Goal: Task Accomplishment & Management: Use online tool/utility

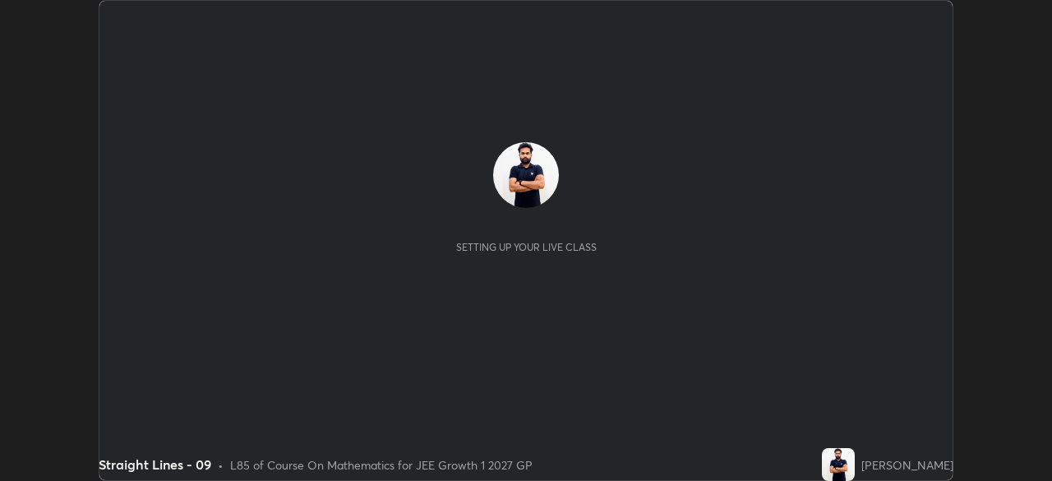
scroll to position [481, 1052]
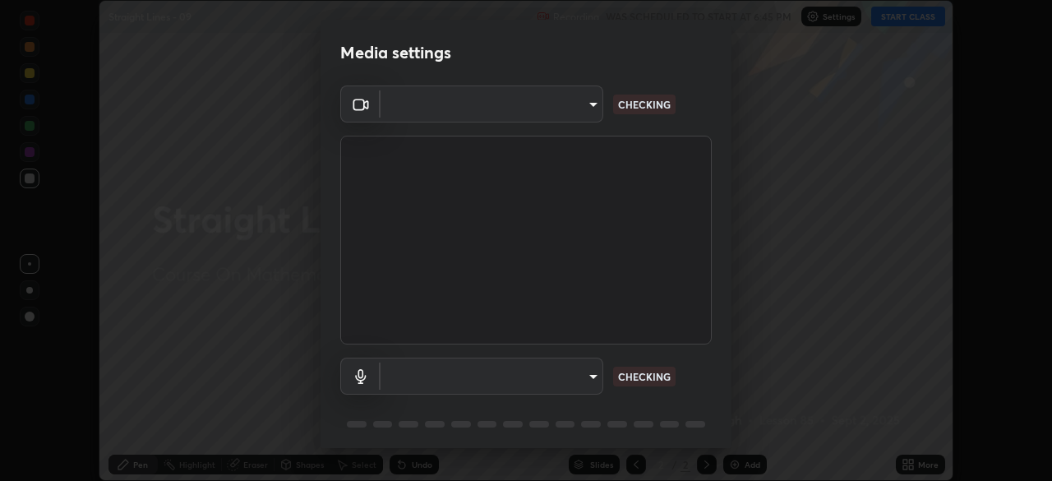
type input "1a0cd2fa9eaecc5464ce661d2c376d4f68bb2a1a8db1c3726163fcb70f995fb6"
click at [583, 377] on body "Erase all Straight Lines - 09 Recording WAS SCHEDULED TO START AT 6:45 PM Setti…" at bounding box center [526, 240] width 1052 height 481
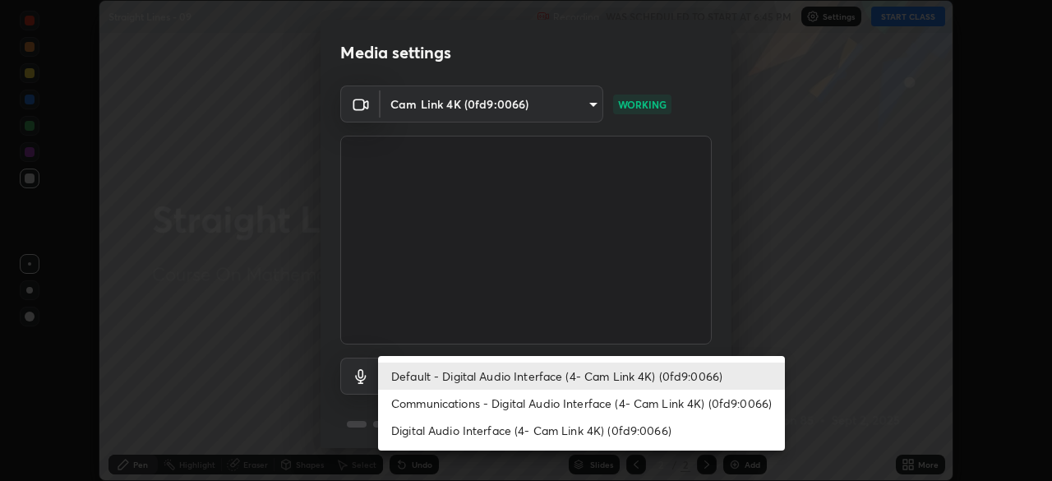
click at [542, 404] on li "Communications - Digital Audio Interface (4- Cam Link 4K) (0fd9:0066)" at bounding box center [581, 403] width 407 height 27
type input "communications"
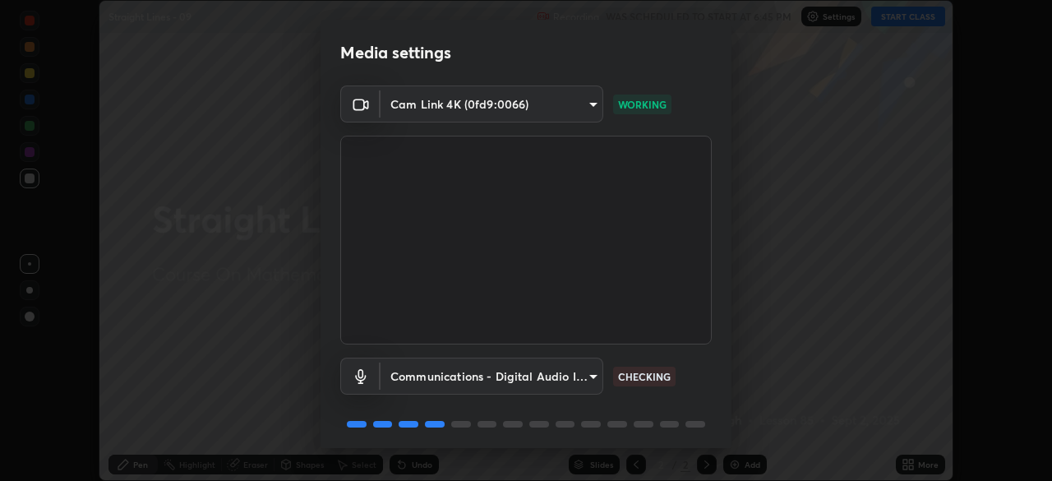
scroll to position [58, 0]
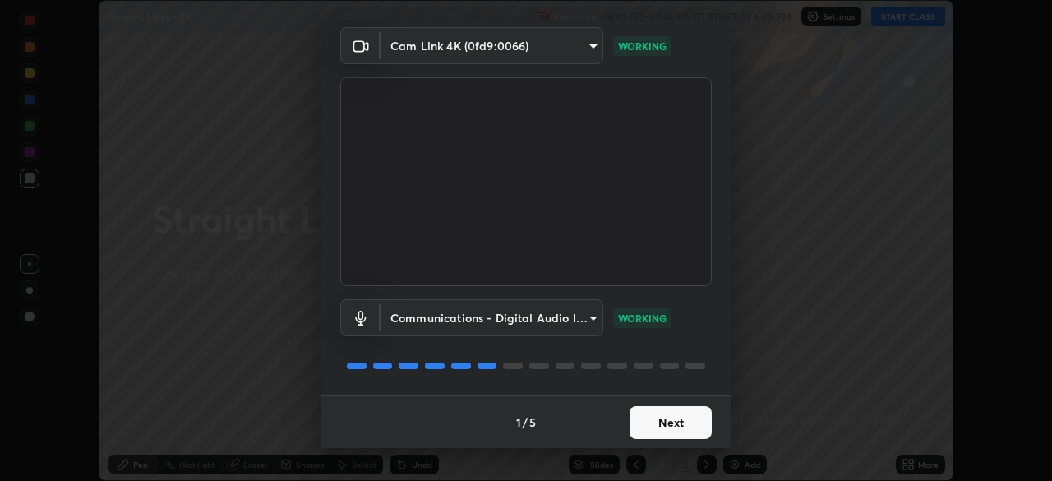
click at [658, 424] on button "Next" at bounding box center [671, 422] width 82 height 33
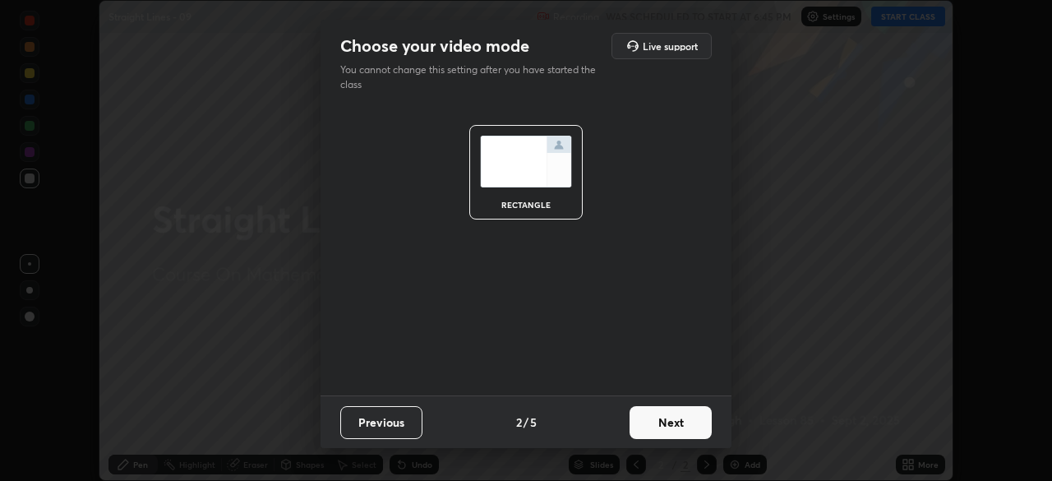
scroll to position [0, 0]
click at [665, 419] on button "Next" at bounding box center [671, 422] width 82 height 33
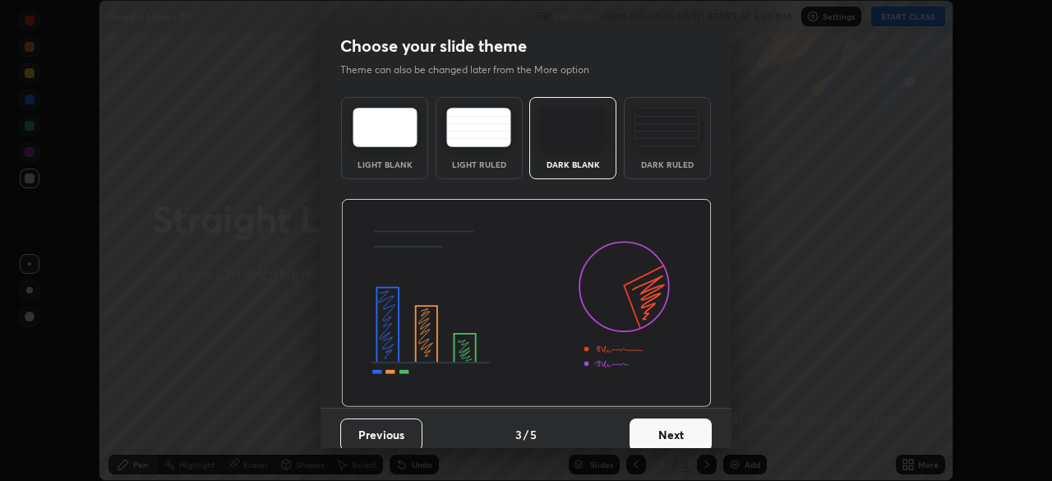
click at [652, 431] on button "Next" at bounding box center [671, 435] width 82 height 33
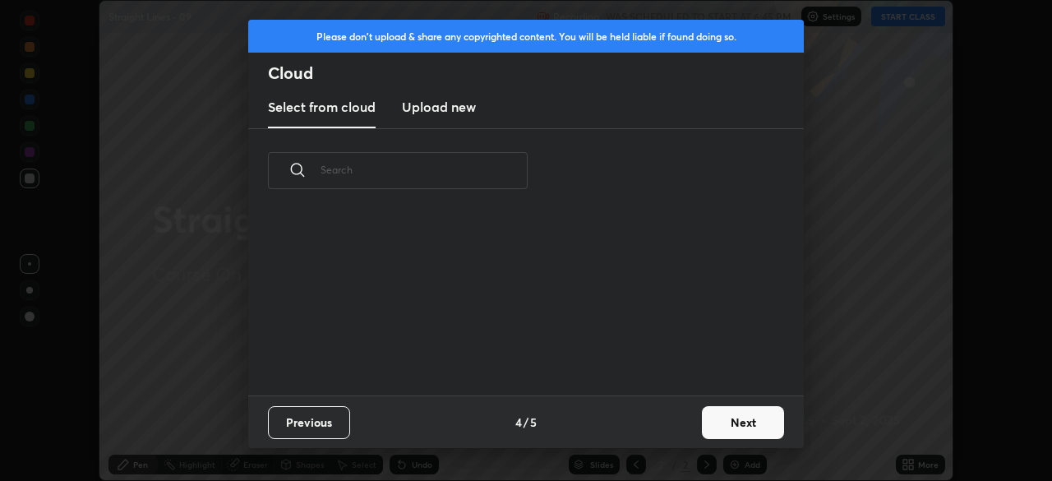
click at [751, 425] on button "Next" at bounding box center [743, 422] width 82 height 33
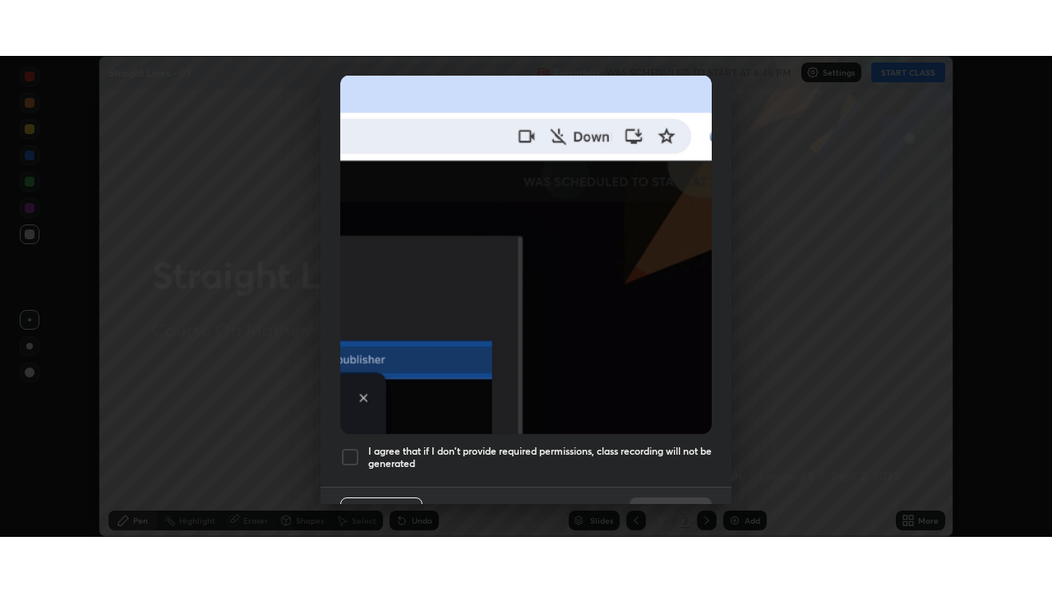
scroll to position [394, 0]
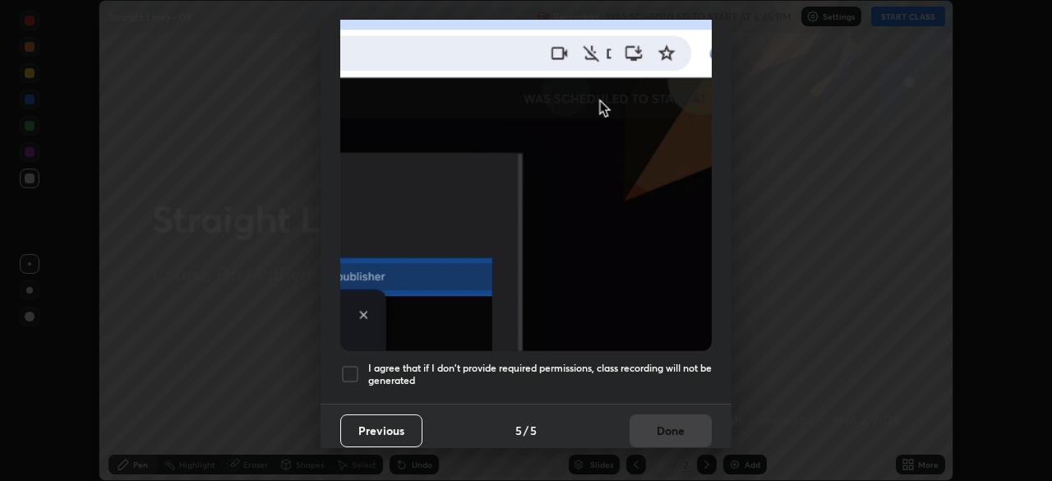
click at [354, 367] on div at bounding box center [350, 374] width 20 height 20
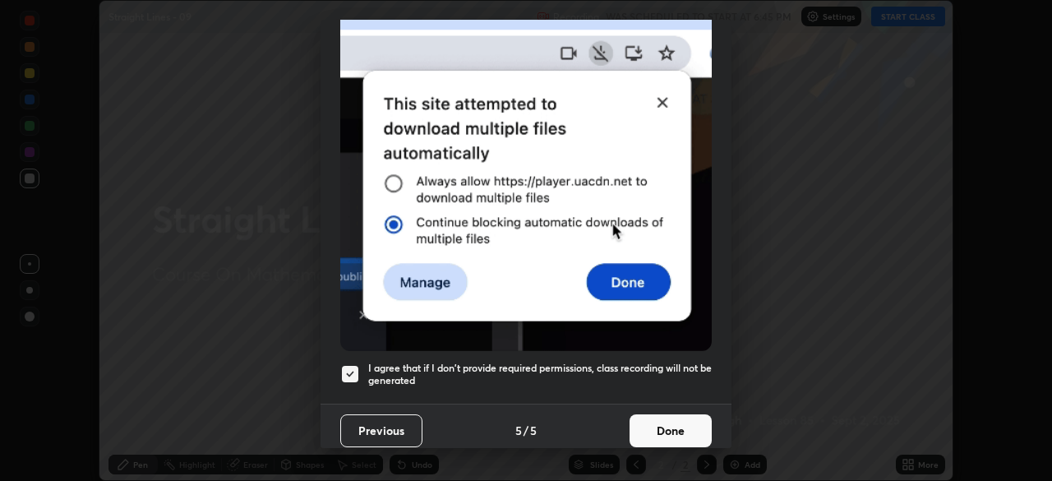
click at [673, 415] on button "Done" at bounding box center [671, 430] width 82 height 33
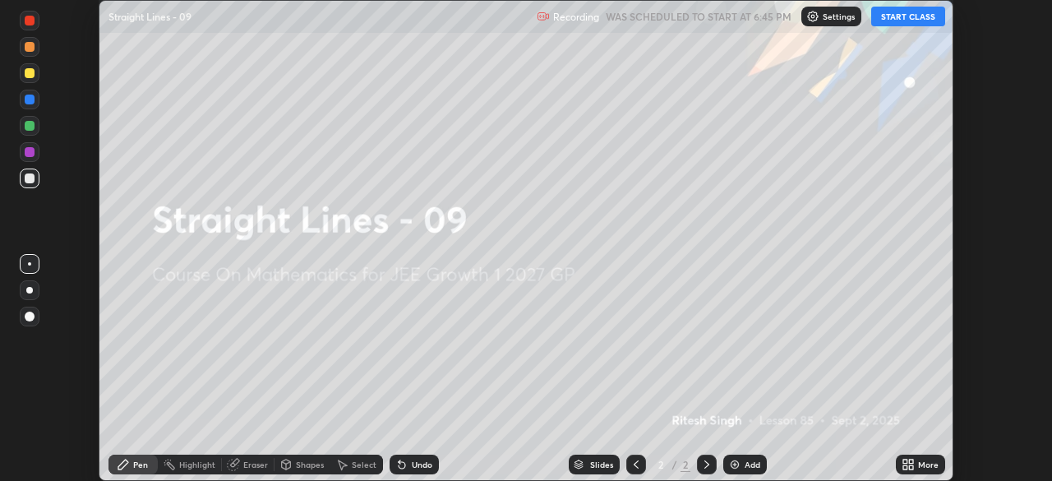
click at [911, 461] on icon at bounding box center [911, 462] width 4 height 4
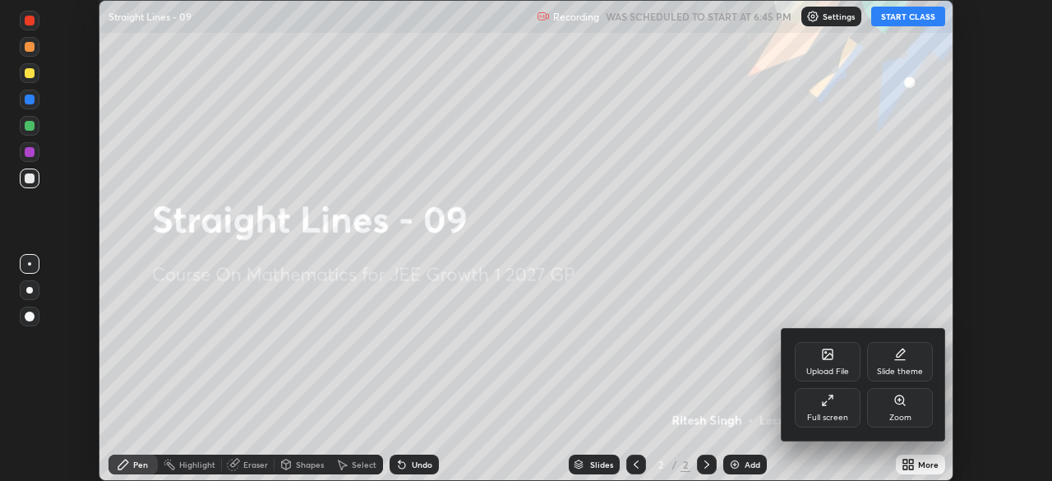
click at [838, 411] on div "Full screen" at bounding box center [828, 407] width 66 height 39
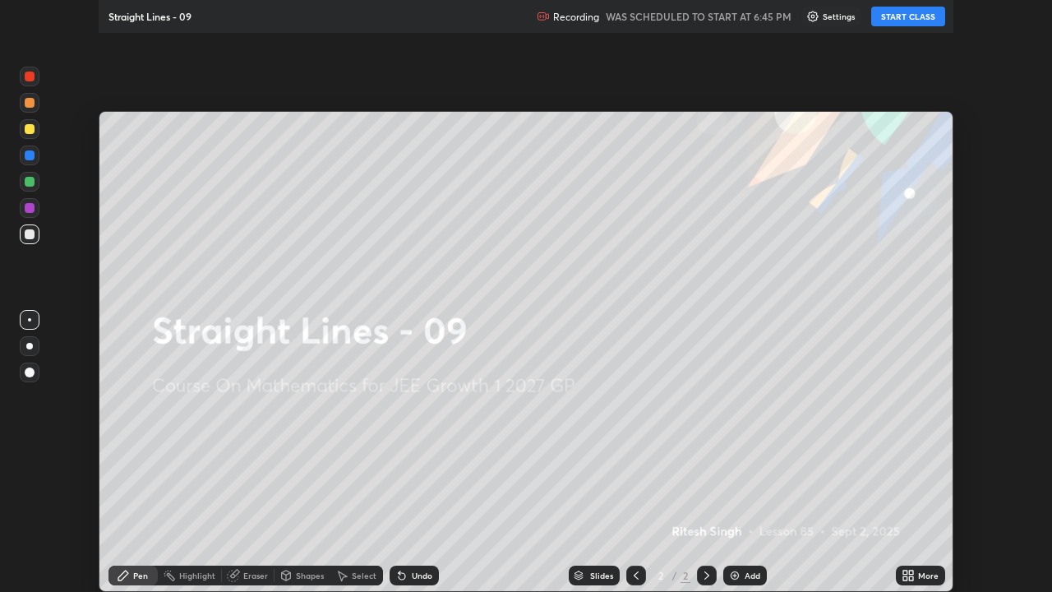
scroll to position [592, 1052]
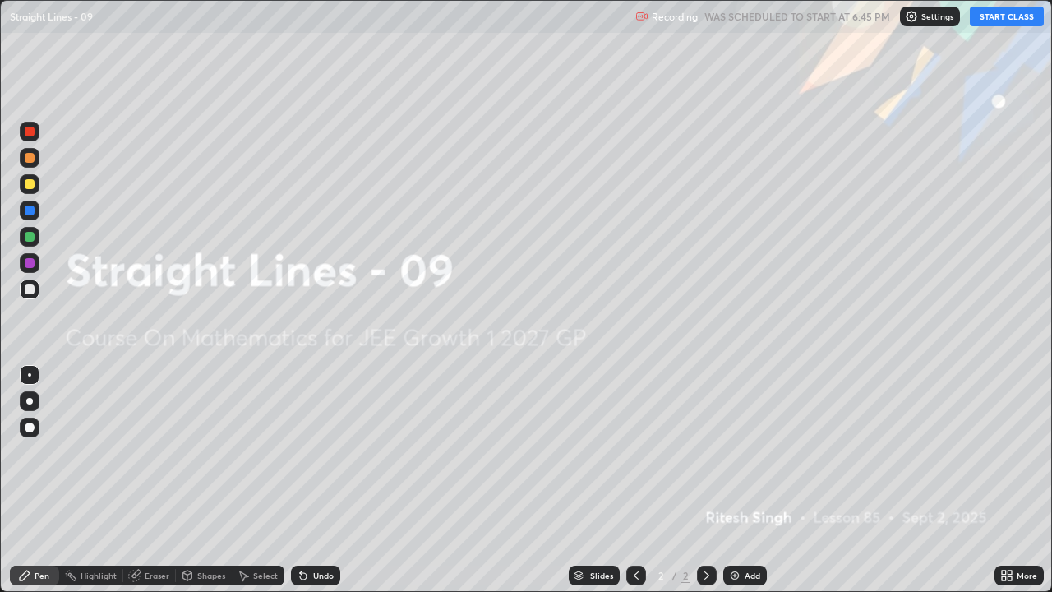
click at [740, 480] on div "Add" at bounding box center [746, 576] width 44 height 20
click at [742, 480] on div "Add" at bounding box center [746, 576] width 44 height 20
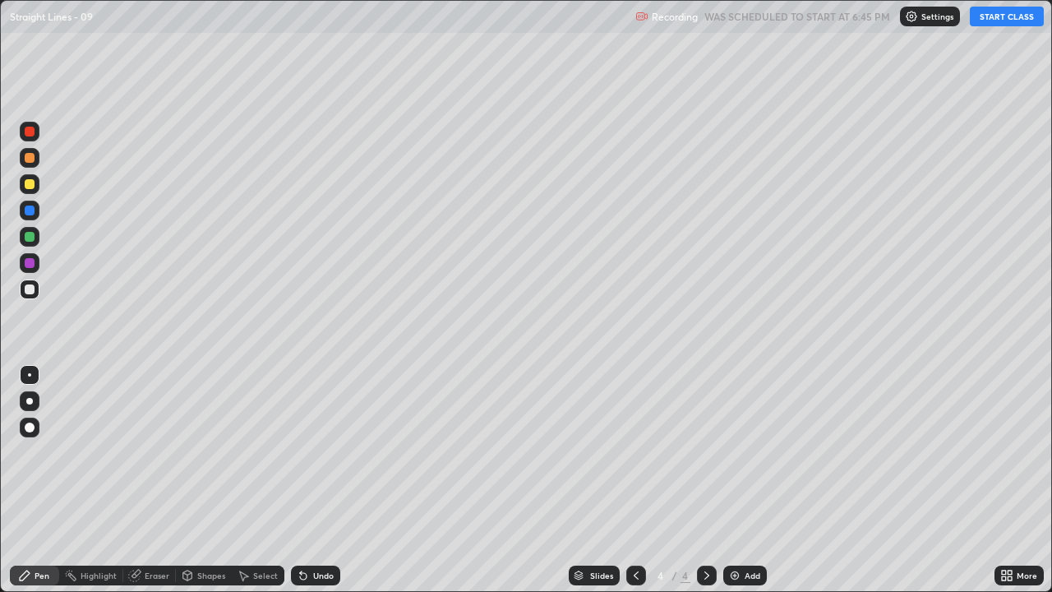
click at [749, 480] on div "Add" at bounding box center [753, 575] width 16 height 8
click at [751, 480] on div "Add" at bounding box center [753, 575] width 16 height 8
click at [747, 480] on div "Add" at bounding box center [753, 575] width 16 height 8
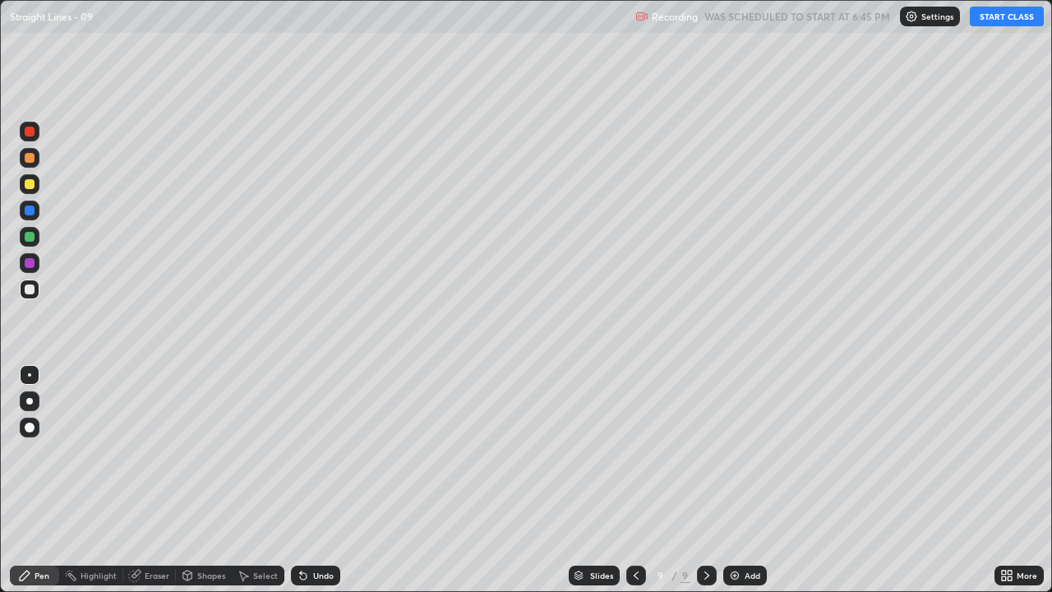
click at [745, 480] on div "Add" at bounding box center [753, 575] width 16 height 8
click at [631, 480] on icon at bounding box center [635, 575] width 13 height 13
click at [634, 480] on icon at bounding box center [635, 575] width 5 height 8
click at [635, 480] on icon at bounding box center [635, 575] width 13 height 13
click at [636, 480] on icon at bounding box center [635, 575] width 13 height 13
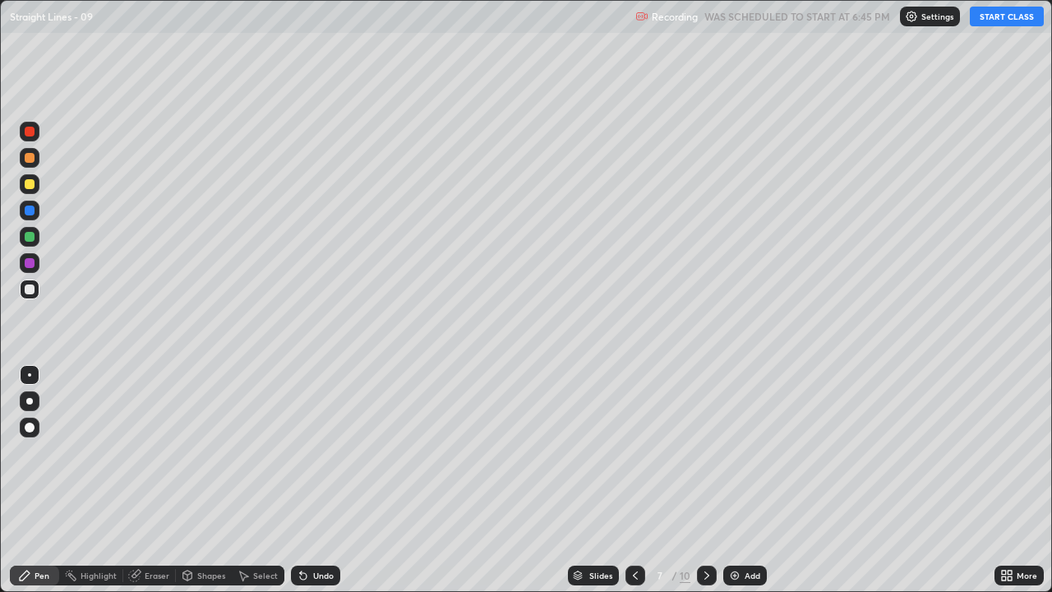
click at [637, 480] on icon at bounding box center [635, 575] width 13 height 13
click at [638, 480] on icon at bounding box center [635, 575] width 13 height 13
click at [640, 480] on icon at bounding box center [635, 575] width 13 height 13
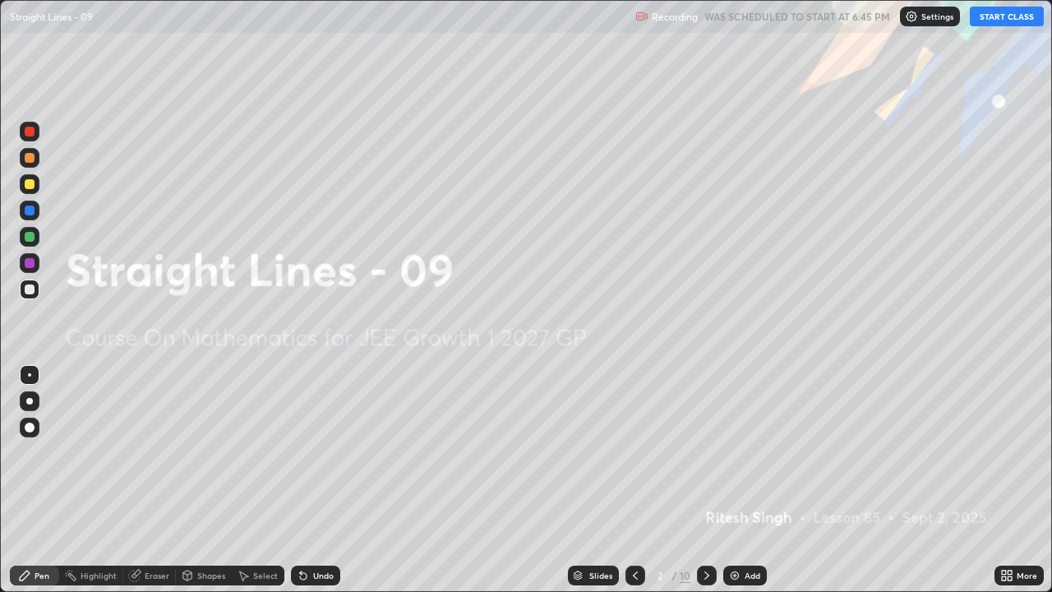
click at [1001, 12] on button "START CLASS" at bounding box center [1007, 17] width 74 height 20
click at [705, 480] on icon at bounding box center [707, 575] width 13 height 13
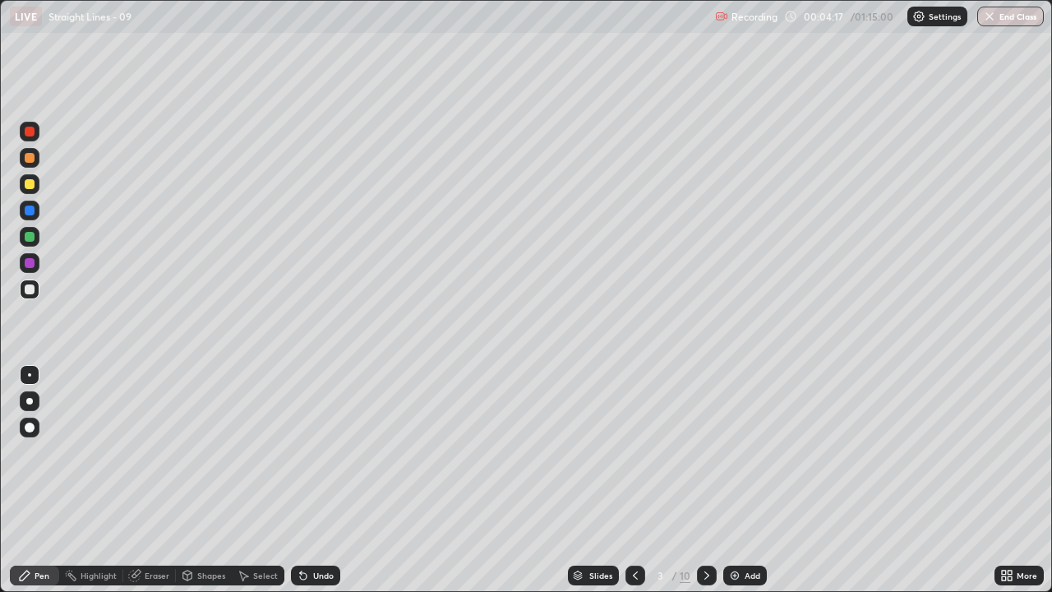
click at [31, 178] on div at bounding box center [30, 184] width 20 height 20
click at [703, 480] on icon at bounding box center [707, 575] width 13 height 13
click at [322, 480] on div "Undo" at bounding box center [315, 576] width 49 height 20
click at [317, 480] on div "Undo" at bounding box center [323, 575] width 21 height 8
click at [309, 480] on div "Undo" at bounding box center [315, 576] width 49 height 20
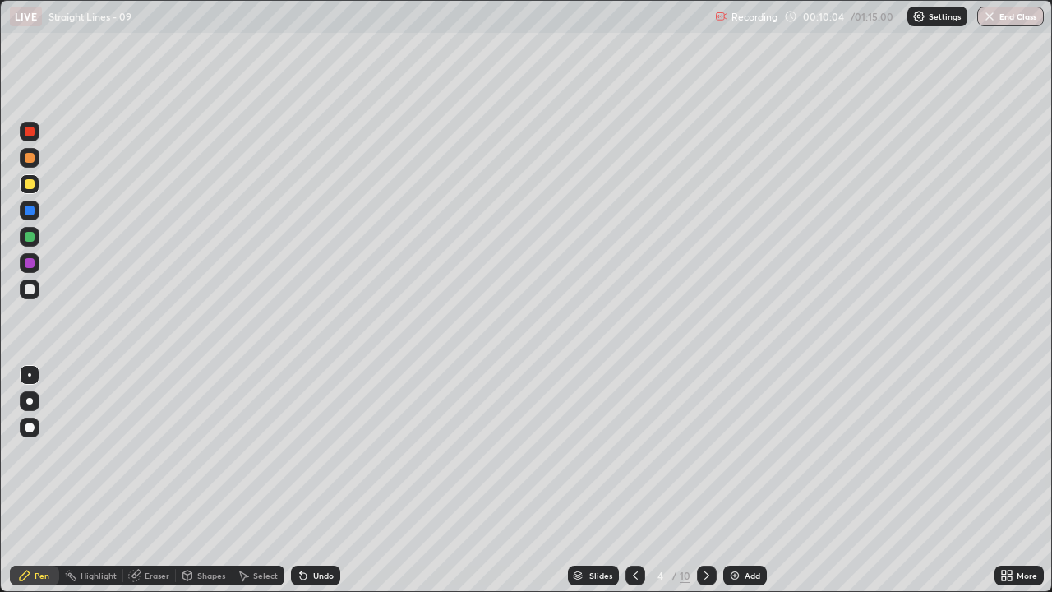
click at [311, 480] on div "Undo" at bounding box center [315, 576] width 49 height 20
click at [310, 480] on div "Undo" at bounding box center [315, 576] width 49 height 20
click at [150, 480] on div "Eraser" at bounding box center [149, 576] width 53 height 20
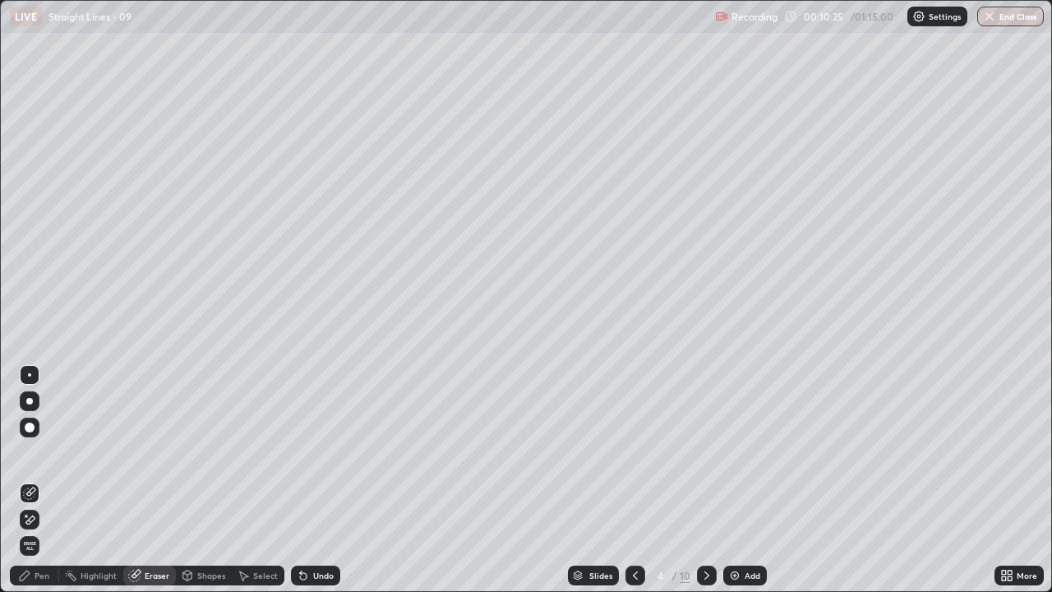
click at [41, 480] on div "Pen" at bounding box center [42, 575] width 15 height 8
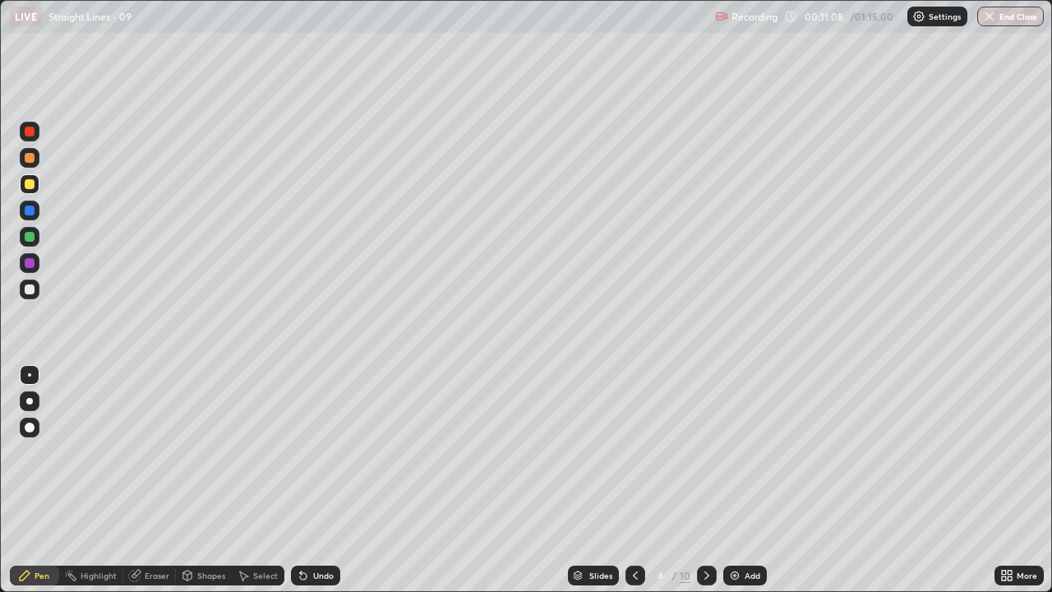
click at [151, 480] on div "Eraser" at bounding box center [157, 575] width 25 height 8
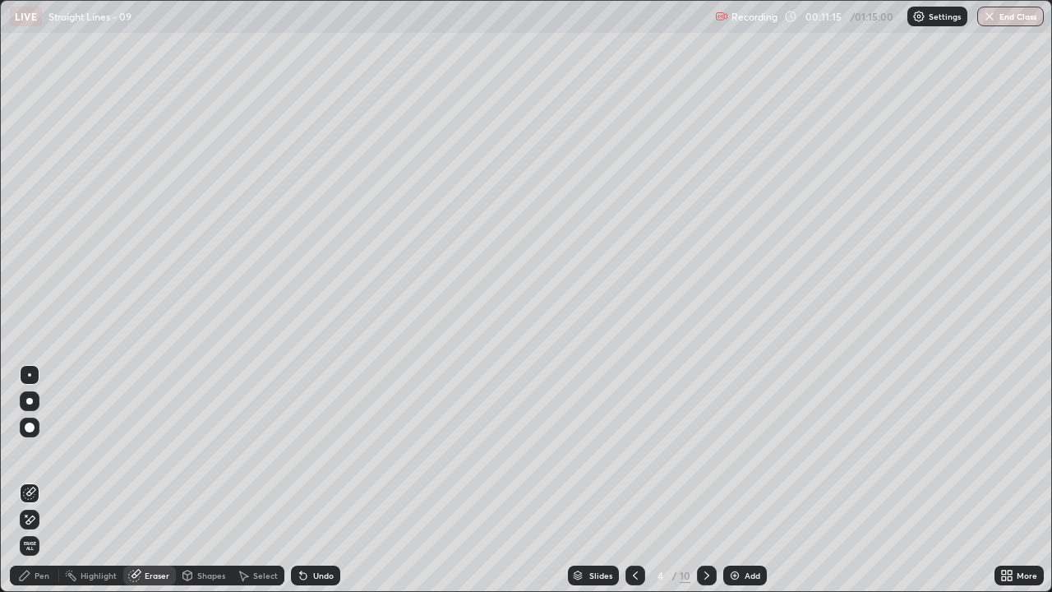
click at [42, 480] on div "Pen" at bounding box center [42, 575] width 15 height 8
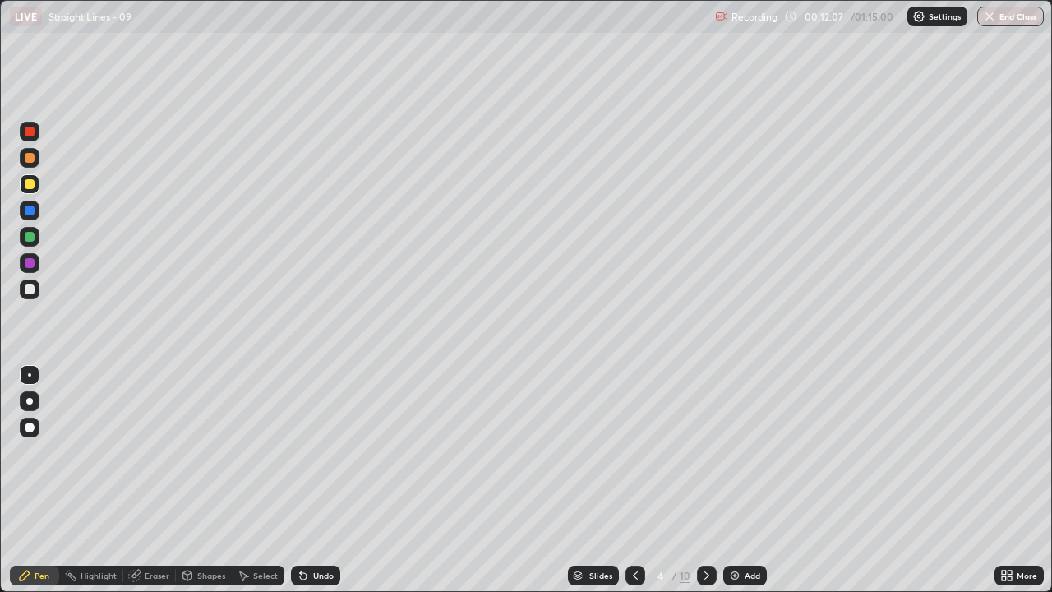
click at [316, 480] on div "Undo" at bounding box center [323, 575] width 21 height 8
click at [634, 480] on icon at bounding box center [635, 575] width 13 height 13
click at [703, 480] on icon at bounding box center [707, 575] width 13 height 13
click at [705, 480] on icon at bounding box center [707, 575] width 5 height 8
click at [635, 480] on icon at bounding box center [635, 575] width 13 height 13
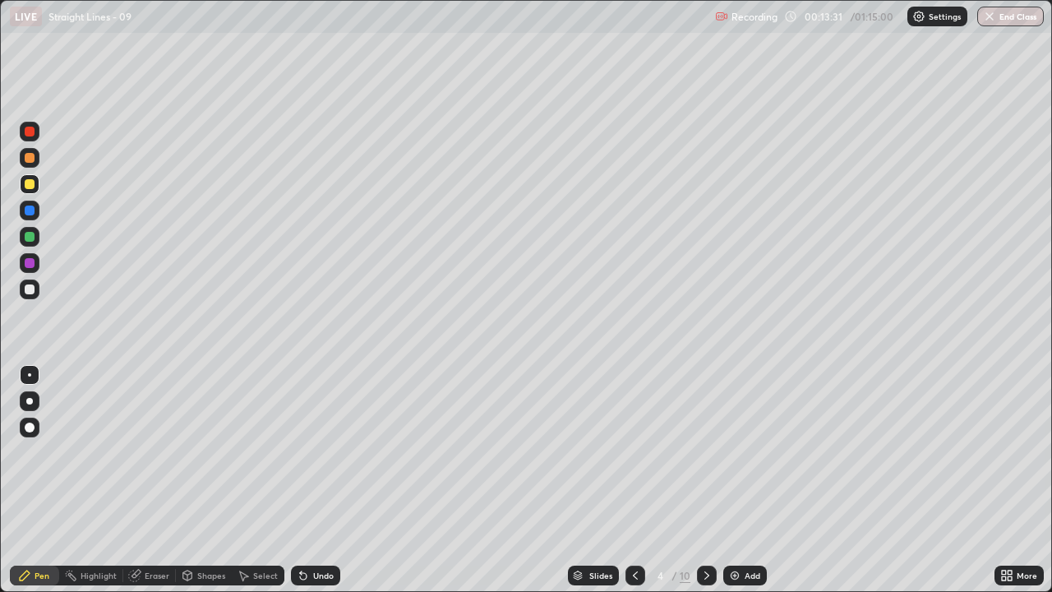
click at [705, 480] on icon at bounding box center [707, 575] width 13 height 13
click at [146, 480] on div "Eraser" at bounding box center [157, 575] width 25 height 8
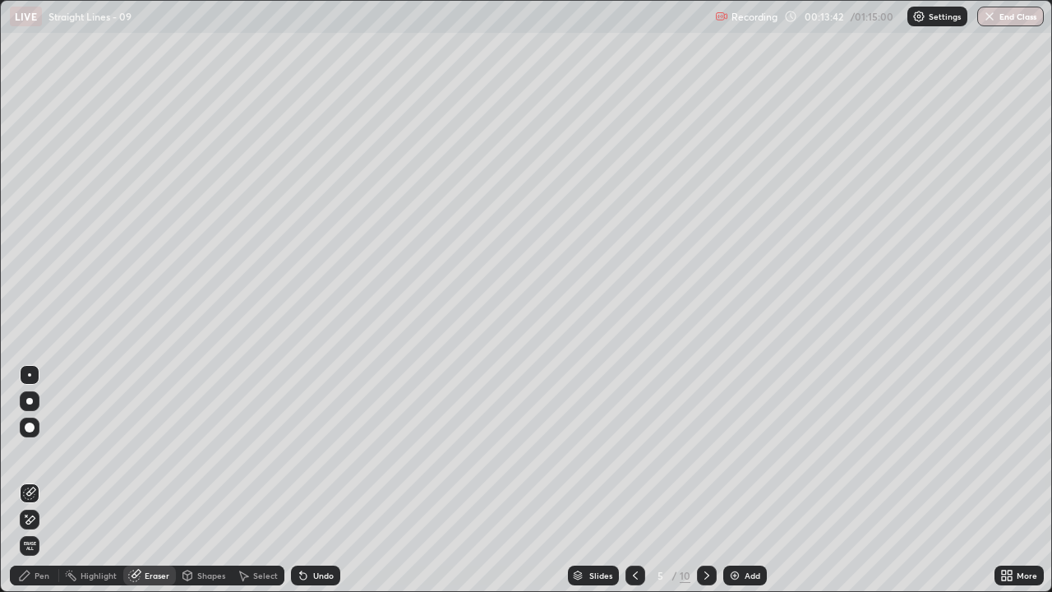
click at [43, 480] on div "Pen" at bounding box center [42, 575] width 15 height 8
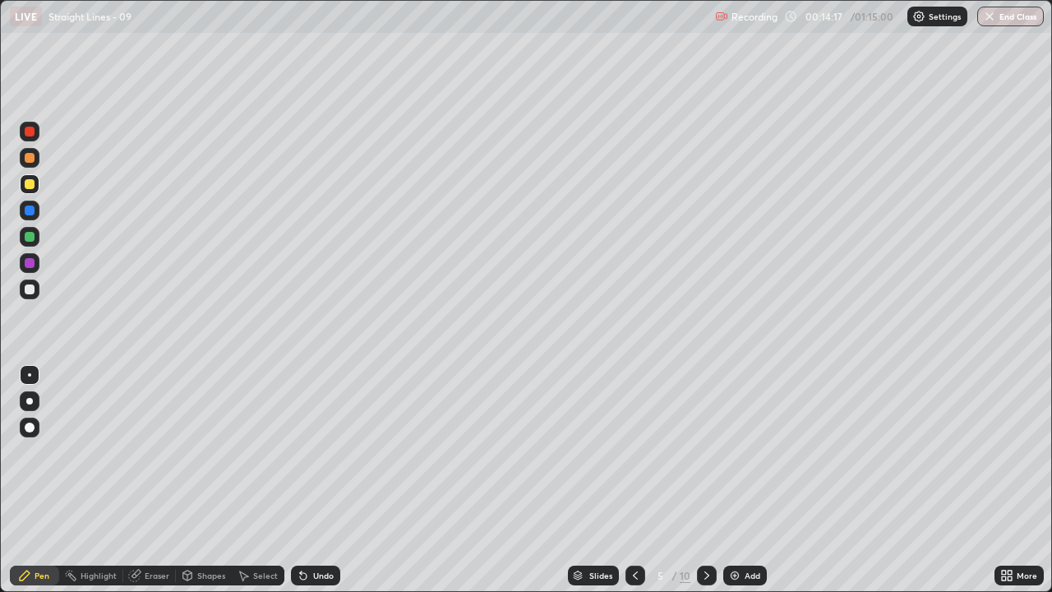
click at [151, 480] on div "Eraser" at bounding box center [157, 575] width 25 height 8
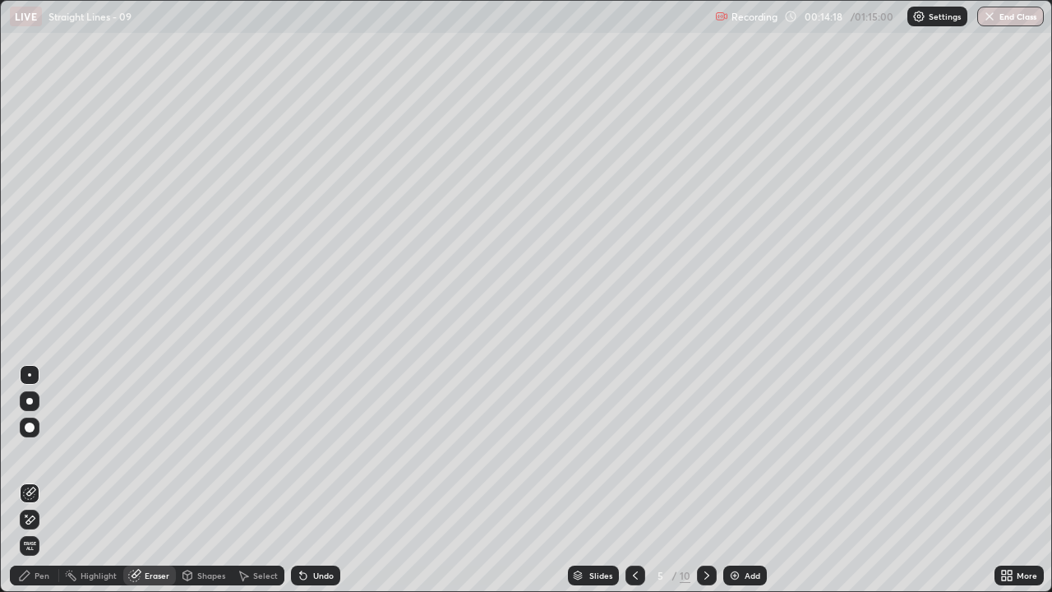
click at [40, 480] on div "Pen" at bounding box center [34, 576] width 49 height 20
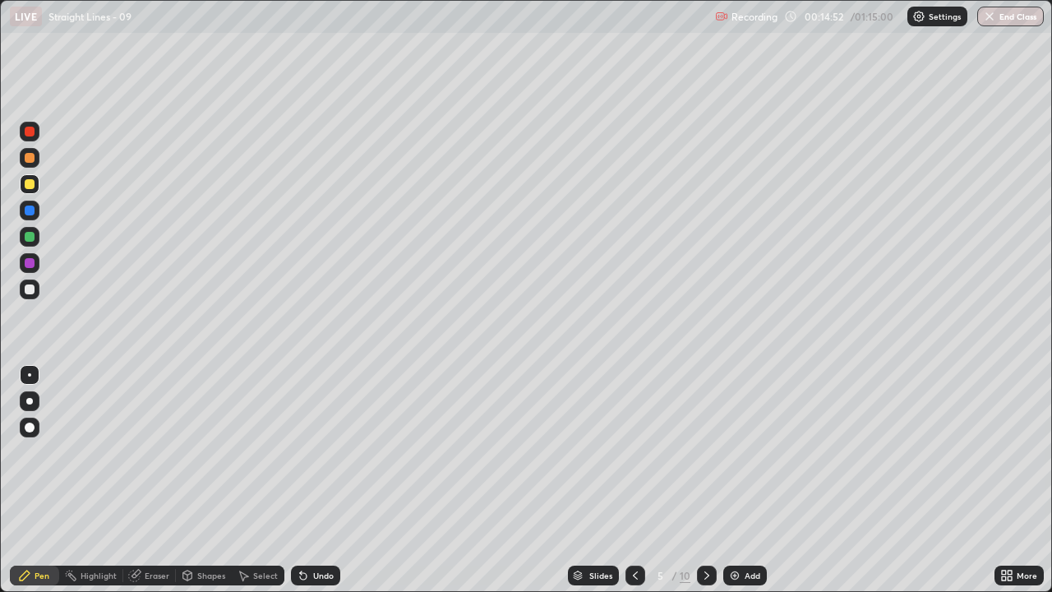
click at [314, 480] on div "Undo" at bounding box center [323, 575] width 21 height 8
click at [636, 480] on icon at bounding box center [635, 575] width 13 height 13
click at [632, 480] on div at bounding box center [636, 576] width 20 height 20
click at [634, 480] on icon at bounding box center [635, 575] width 13 height 13
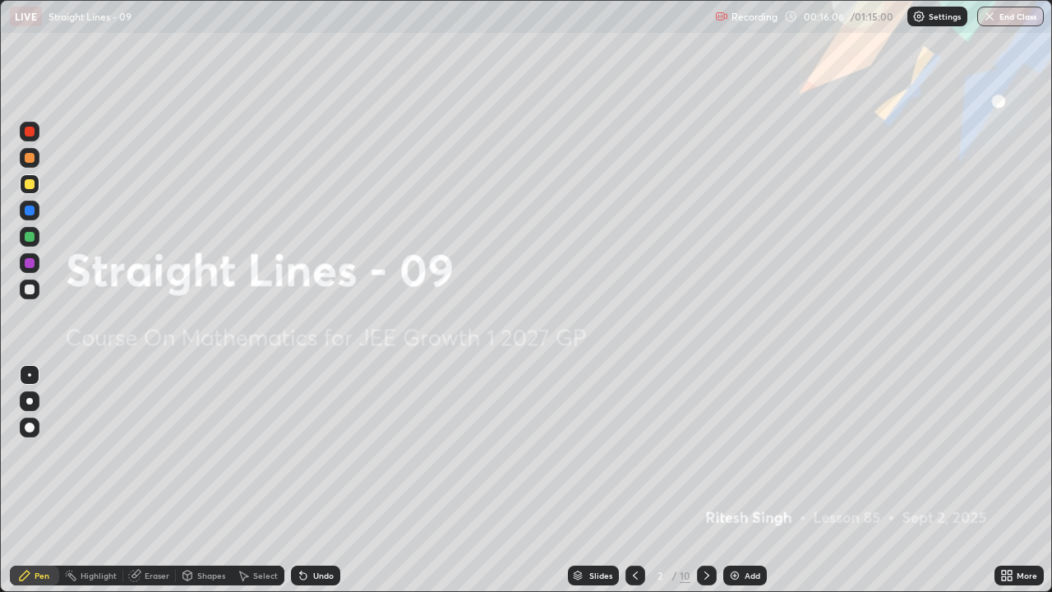
click at [706, 480] on icon at bounding box center [707, 575] width 13 height 13
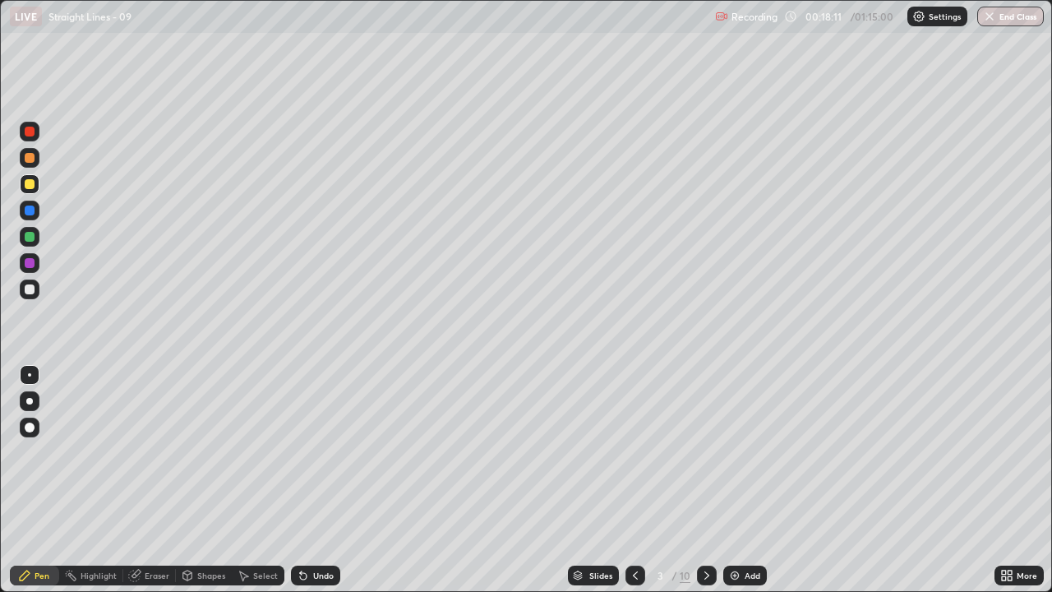
click at [705, 480] on icon at bounding box center [707, 575] width 13 height 13
click at [635, 480] on icon at bounding box center [635, 575] width 13 height 13
click at [704, 480] on icon at bounding box center [707, 575] width 13 height 13
click at [708, 480] on icon at bounding box center [707, 575] width 13 height 13
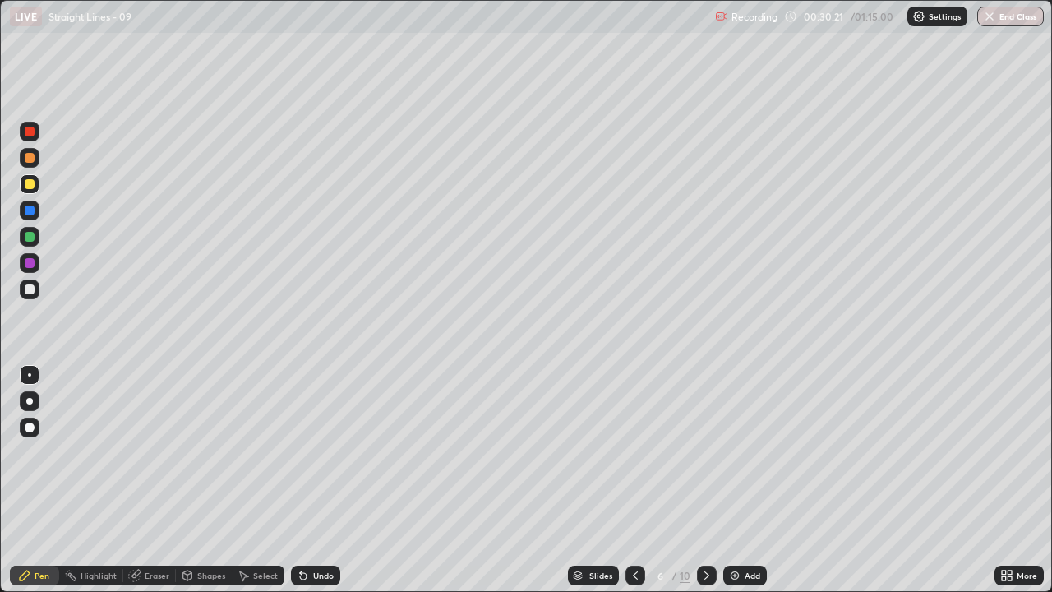
click at [28, 289] on div at bounding box center [30, 289] width 10 height 10
click at [319, 480] on div "Undo" at bounding box center [323, 575] width 21 height 8
click at [706, 480] on icon at bounding box center [707, 575] width 13 height 13
click at [639, 480] on icon at bounding box center [635, 575] width 13 height 13
click at [710, 480] on icon at bounding box center [707, 575] width 13 height 13
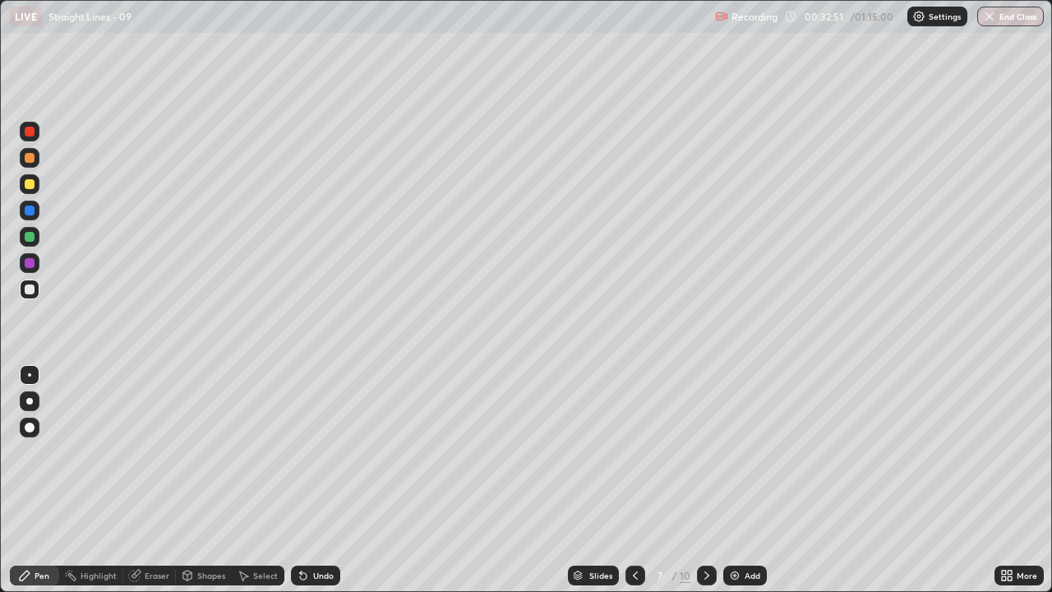
click at [640, 480] on icon at bounding box center [635, 575] width 13 height 13
click at [705, 480] on icon at bounding box center [707, 575] width 5 height 8
click at [630, 480] on icon at bounding box center [635, 575] width 13 height 13
click at [709, 480] on icon at bounding box center [707, 575] width 13 height 13
click at [322, 480] on div "Undo" at bounding box center [323, 575] width 21 height 8
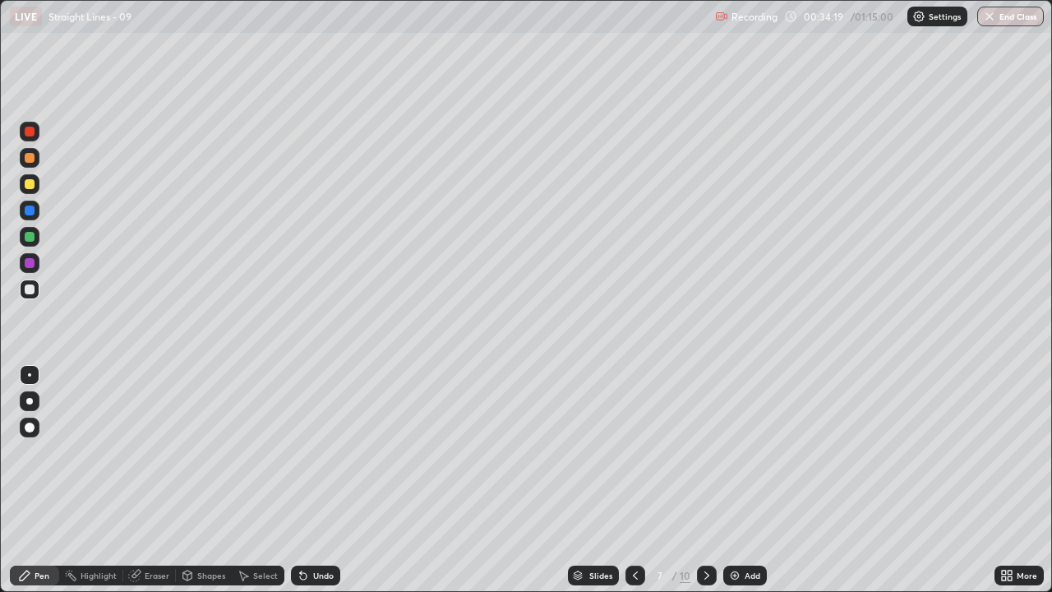
click at [313, 480] on div "Undo" at bounding box center [315, 576] width 49 height 20
click at [310, 480] on div "Undo" at bounding box center [315, 576] width 49 height 20
click at [309, 480] on div "Undo" at bounding box center [315, 576] width 49 height 20
click at [321, 480] on div "Undo" at bounding box center [323, 575] width 21 height 8
click at [320, 480] on div "Undo" at bounding box center [323, 575] width 21 height 8
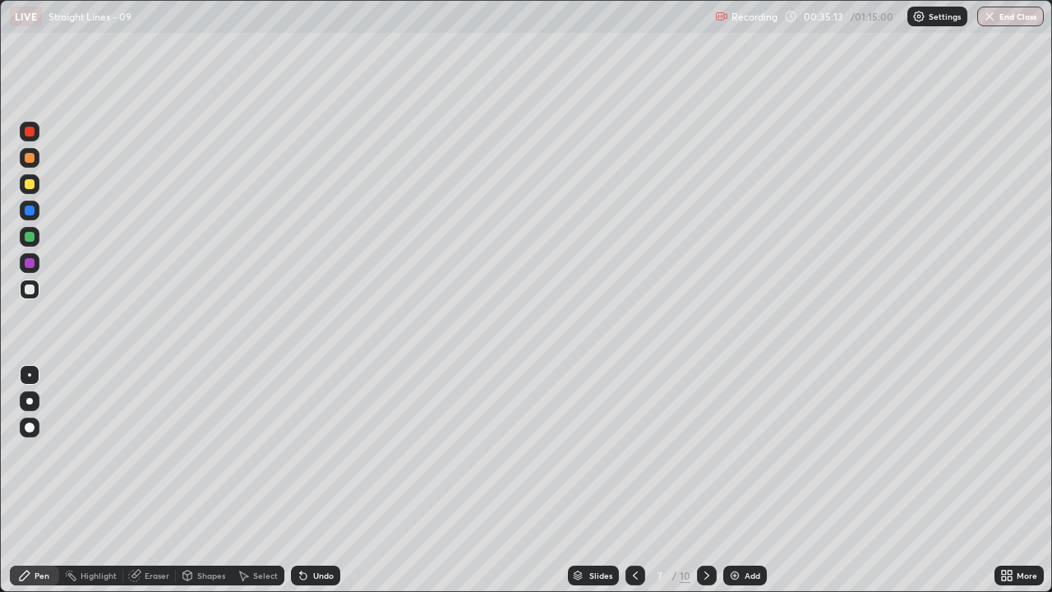
click at [634, 480] on icon at bounding box center [635, 575] width 13 height 13
click at [705, 480] on icon at bounding box center [707, 575] width 13 height 13
click at [632, 480] on icon at bounding box center [635, 575] width 13 height 13
click at [154, 480] on div "Eraser" at bounding box center [157, 575] width 25 height 8
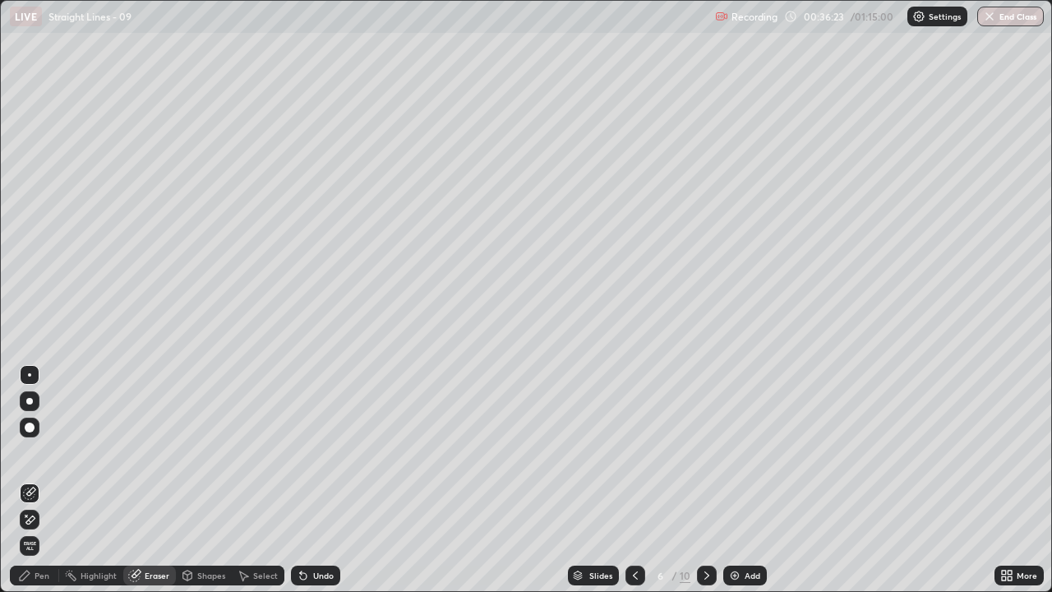
click at [40, 480] on div "Pen" at bounding box center [42, 575] width 15 height 8
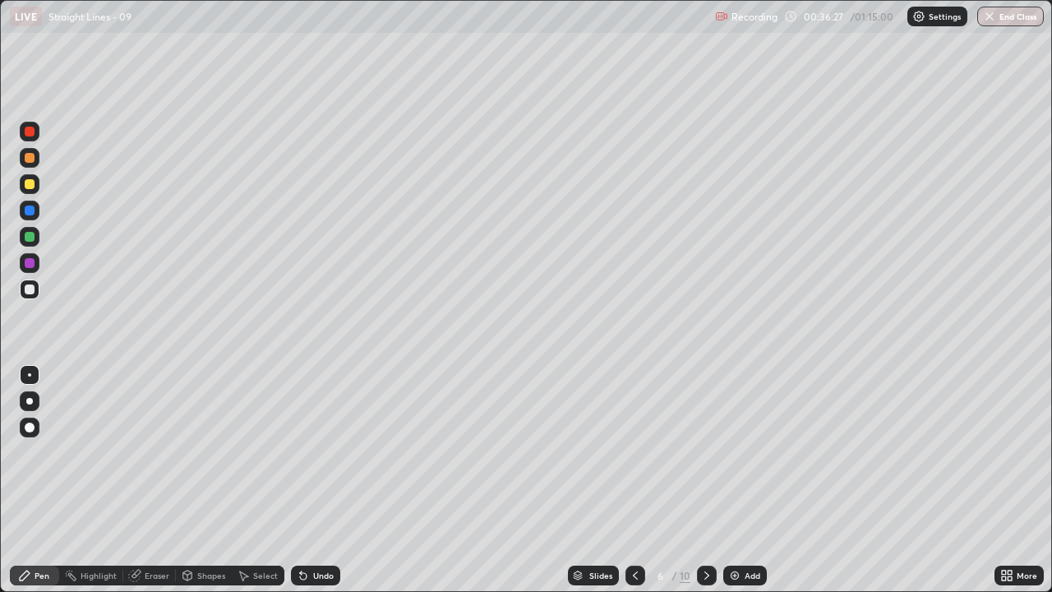
click at [147, 480] on div "Eraser" at bounding box center [149, 576] width 53 height 20
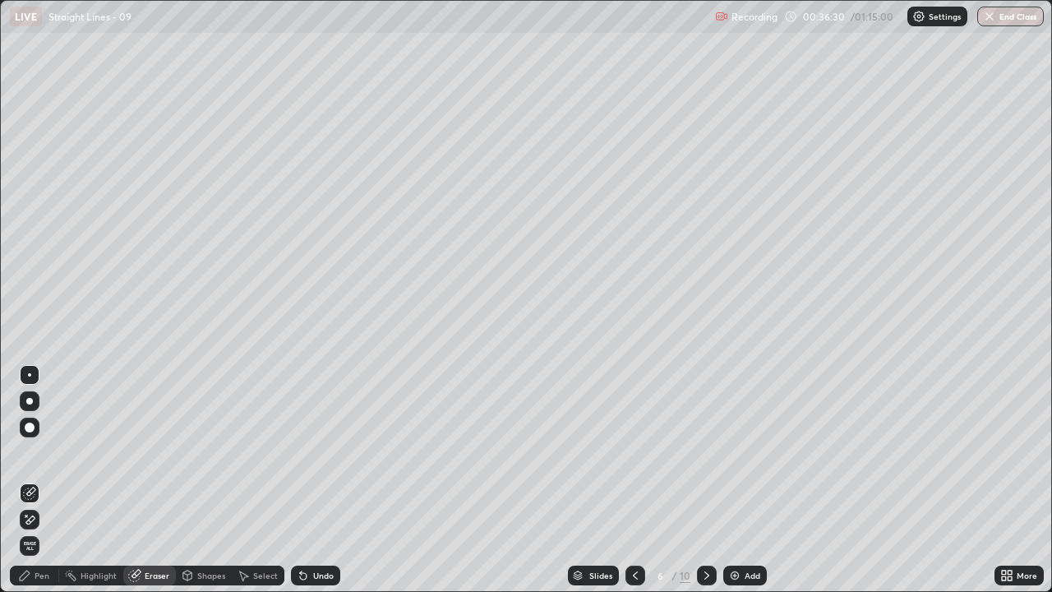
click at [41, 480] on div "Pen" at bounding box center [34, 576] width 49 height 20
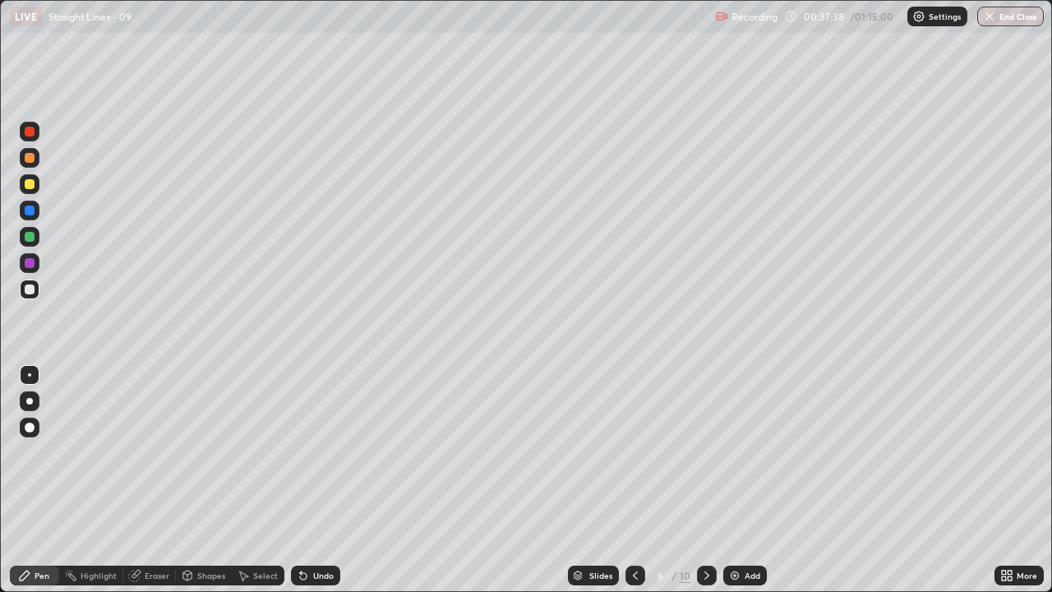
click at [705, 480] on icon at bounding box center [707, 575] width 13 height 13
click at [634, 480] on icon at bounding box center [635, 575] width 13 height 13
click at [705, 480] on icon at bounding box center [707, 575] width 13 height 13
click at [321, 480] on div "Undo" at bounding box center [315, 576] width 49 height 20
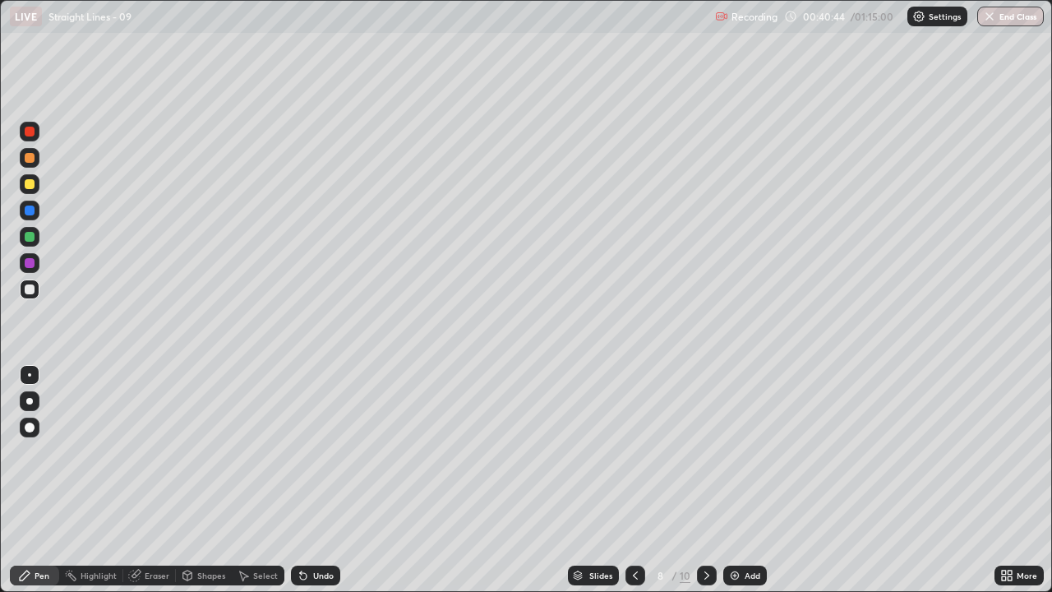
click at [318, 480] on div "Undo" at bounding box center [315, 576] width 49 height 20
click at [29, 190] on div at bounding box center [30, 184] width 20 height 20
click at [705, 480] on icon at bounding box center [707, 575] width 13 height 13
click at [309, 480] on div "Undo" at bounding box center [315, 576] width 49 height 20
click at [705, 480] on icon at bounding box center [707, 575] width 13 height 13
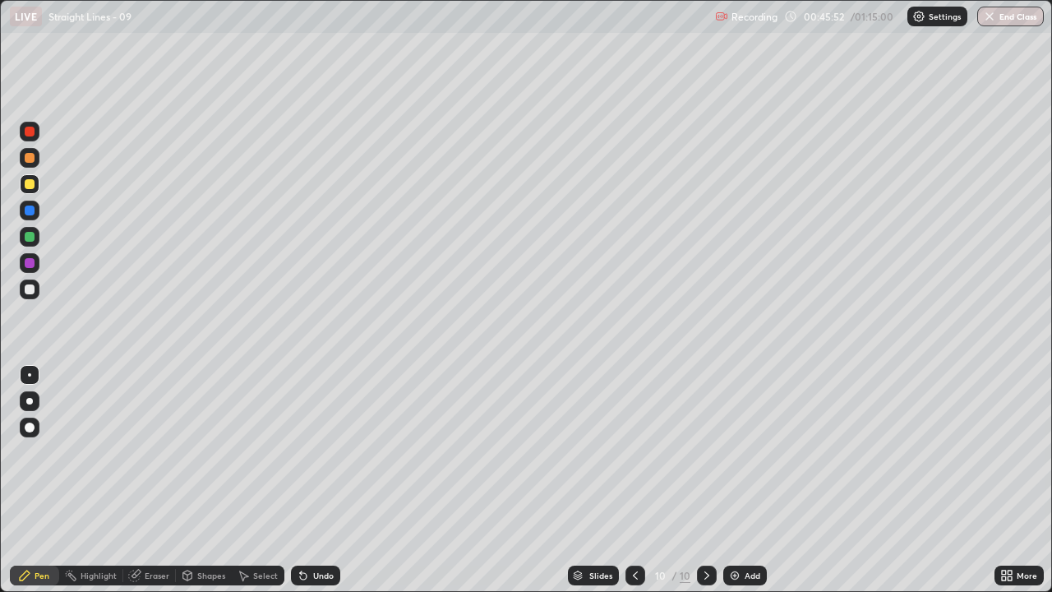
click at [634, 480] on div at bounding box center [636, 576] width 20 height 20
click at [635, 480] on icon at bounding box center [635, 575] width 13 height 13
click at [705, 480] on icon at bounding box center [707, 575] width 13 height 13
click at [707, 480] on icon at bounding box center [707, 575] width 13 height 13
click at [632, 480] on icon at bounding box center [635, 575] width 13 height 13
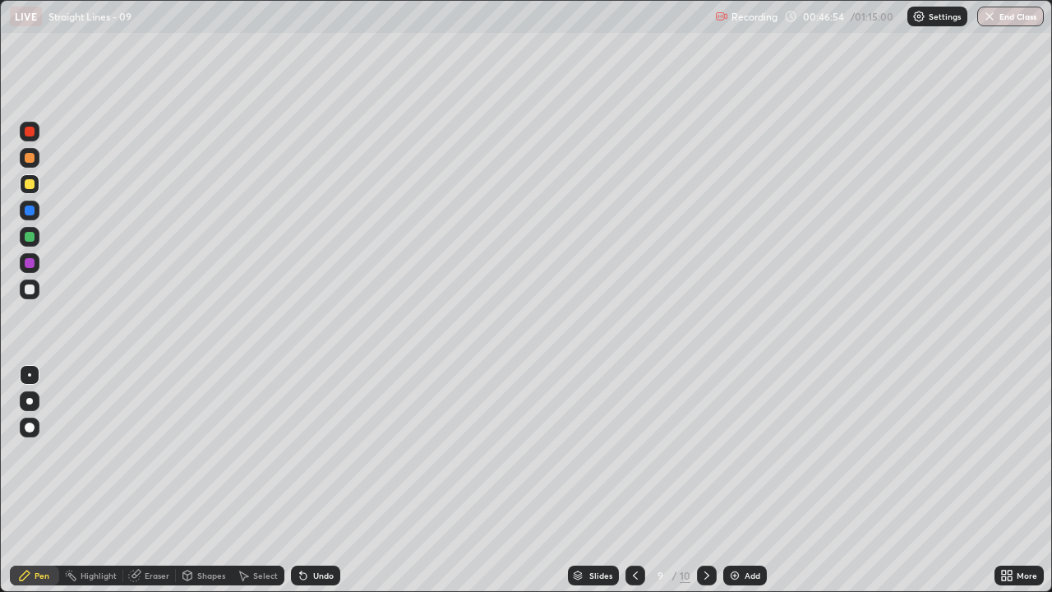
click at [636, 480] on icon at bounding box center [635, 575] width 13 height 13
click at [713, 480] on div at bounding box center [707, 576] width 20 height 20
click at [706, 480] on icon at bounding box center [707, 575] width 5 height 8
click at [703, 480] on icon at bounding box center [707, 575] width 13 height 13
click at [742, 480] on div "Add" at bounding box center [746, 576] width 44 height 20
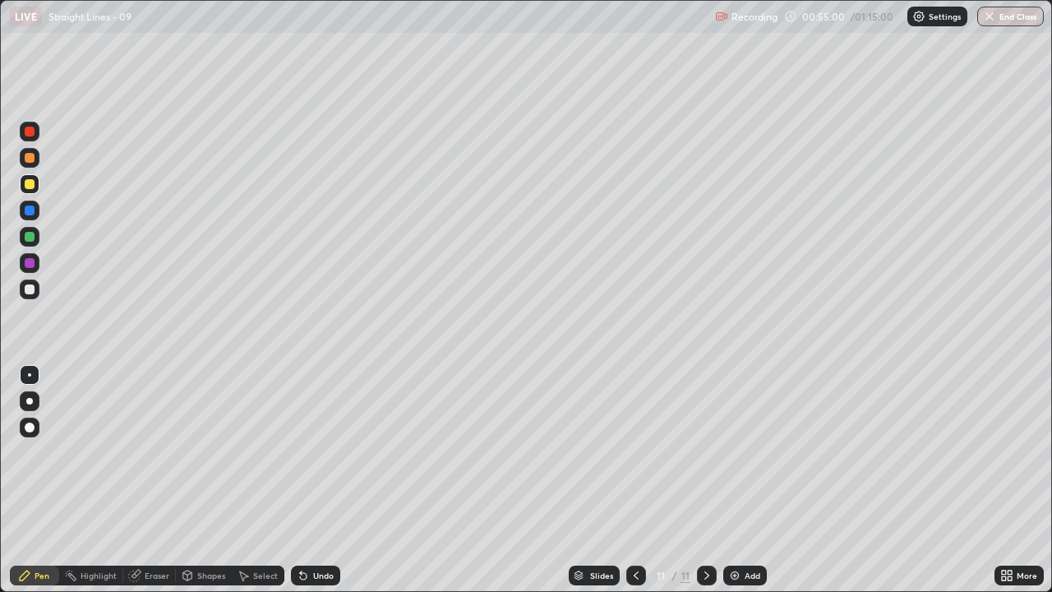
click at [310, 480] on div "Undo" at bounding box center [315, 576] width 49 height 20
click at [316, 480] on div "Undo" at bounding box center [323, 575] width 21 height 8
click at [25, 291] on div at bounding box center [30, 289] width 10 height 10
click at [738, 480] on img at bounding box center [734, 575] width 13 height 13
click at [317, 480] on div "Undo" at bounding box center [323, 575] width 21 height 8
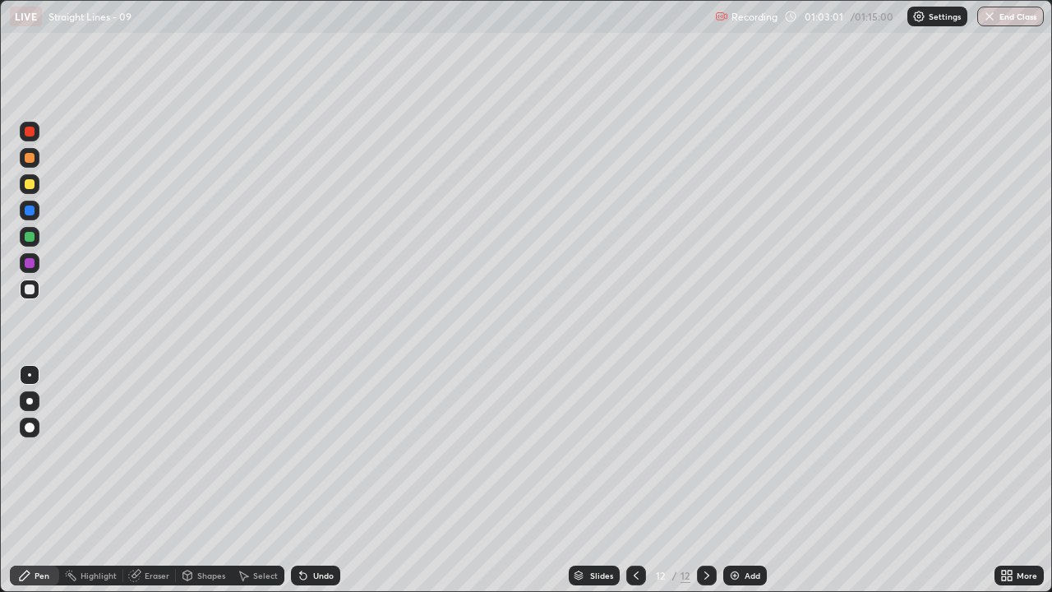
click at [318, 480] on div "Undo" at bounding box center [315, 576] width 49 height 20
click at [317, 480] on div "Undo" at bounding box center [315, 576] width 49 height 20
click at [319, 480] on div "Undo" at bounding box center [315, 576] width 49 height 20
click at [320, 480] on div "Undo" at bounding box center [315, 576] width 49 height 20
click at [738, 480] on img at bounding box center [734, 575] width 13 height 13
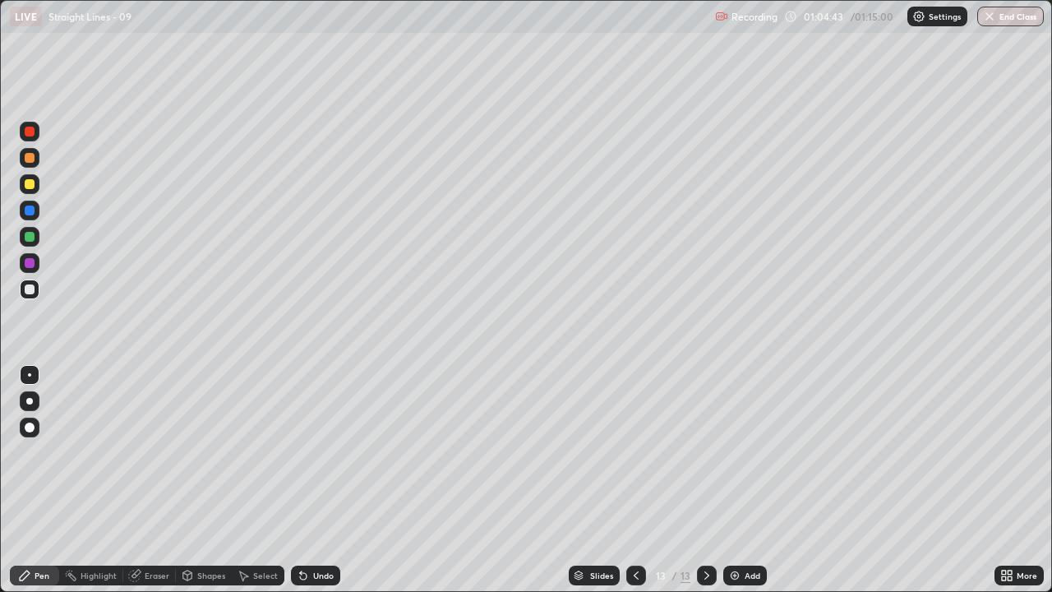
click at [154, 480] on div "Eraser" at bounding box center [149, 576] width 53 height 20
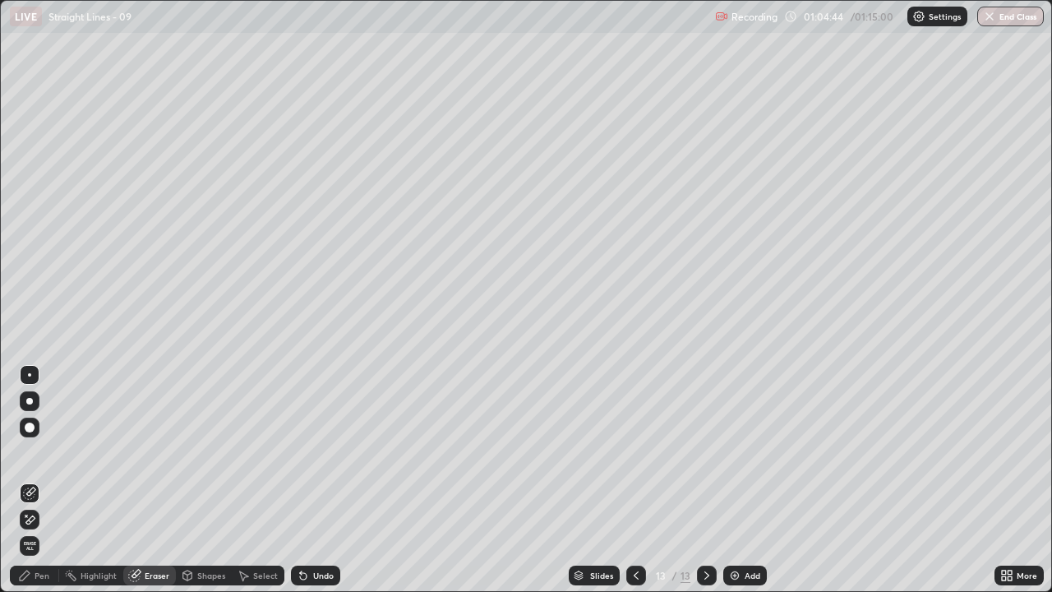
click at [44, 480] on div "Pen" at bounding box center [34, 576] width 49 height 20
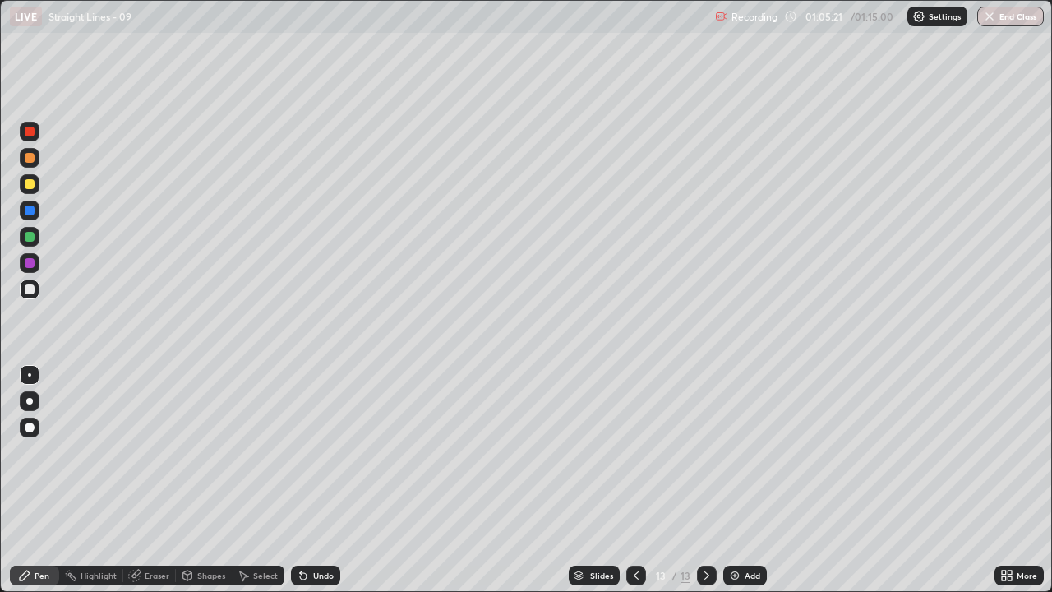
click at [632, 480] on div at bounding box center [637, 575] width 20 height 33
click at [636, 480] on icon at bounding box center [636, 575] width 5 height 8
click at [701, 480] on icon at bounding box center [707, 575] width 13 height 13
click at [705, 480] on icon at bounding box center [707, 575] width 5 height 8
click at [745, 480] on div "Add" at bounding box center [753, 575] width 16 height 8
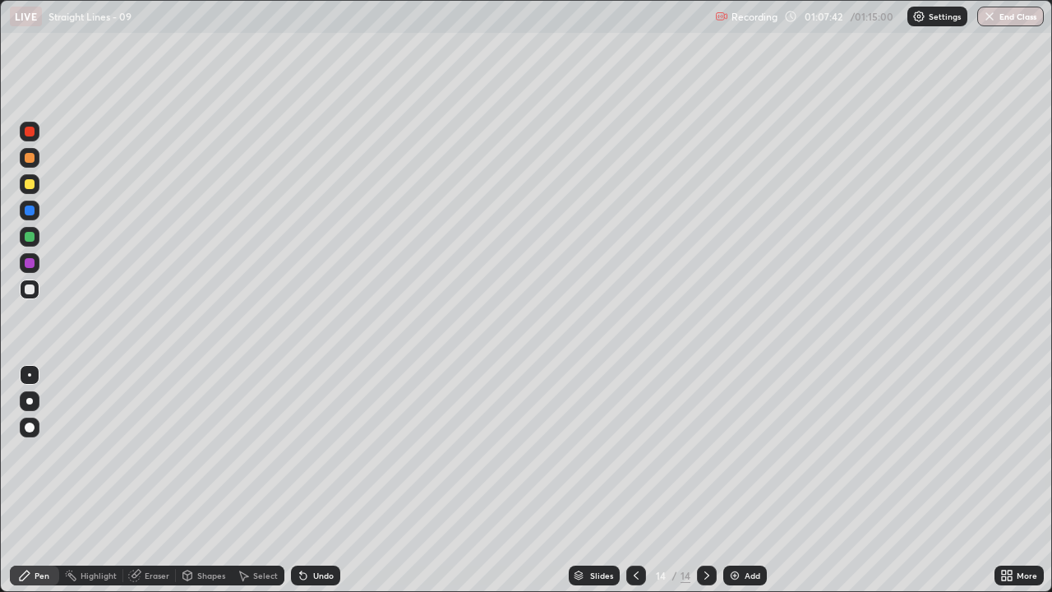
click at [637, 480] on icon at bounding box center [636, 575] width 13 height 13
click at [708, 480] on icon at bounding box center [707, 575] width 13 height 13
click at [634, 480] on icon at bounding box center [636, 575] width 13 height 13
click at [701, 480] on icon at bounding box center [707, 575] width 13 height 13
click at [636, 480] on icon at bounding box center [636, 575] width 13 height 13
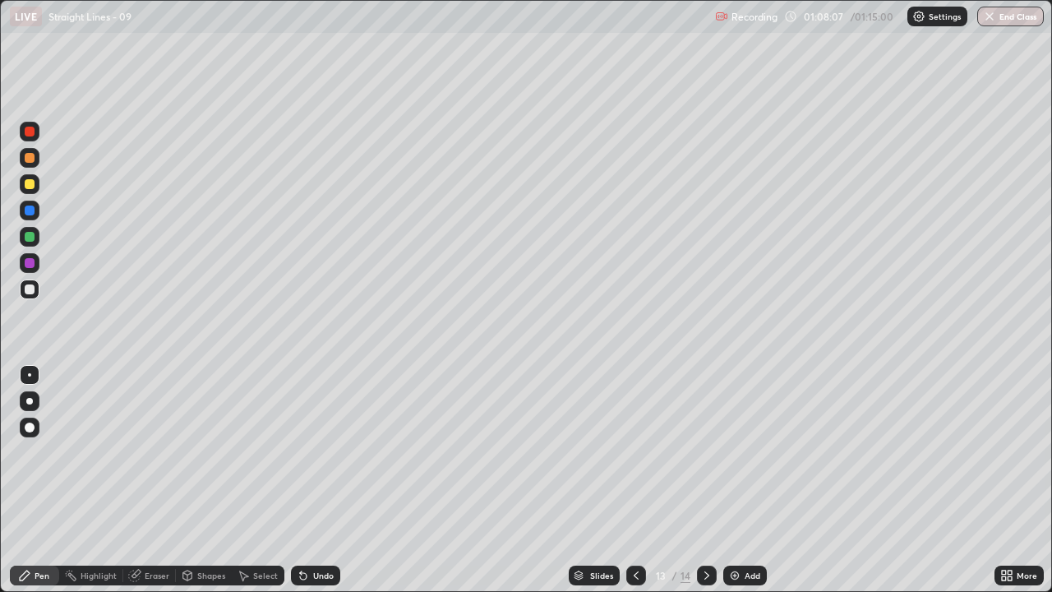
click at [701, 480] on icon at bounding box center [707, 575] width 13 height 13
click at [636, 480] on icon at bounding box center [636, 575] width 13 height 13
click at [716, 480] on div "Slides 13 / 14 Add" at bounding box center [667, 575] width 654 height 33
click at [707, 480] on icon at bounding box center [707, 575] width 13 height 13
click at [634, 480] on icon at bounding box center [636, 575] width 13 height 13
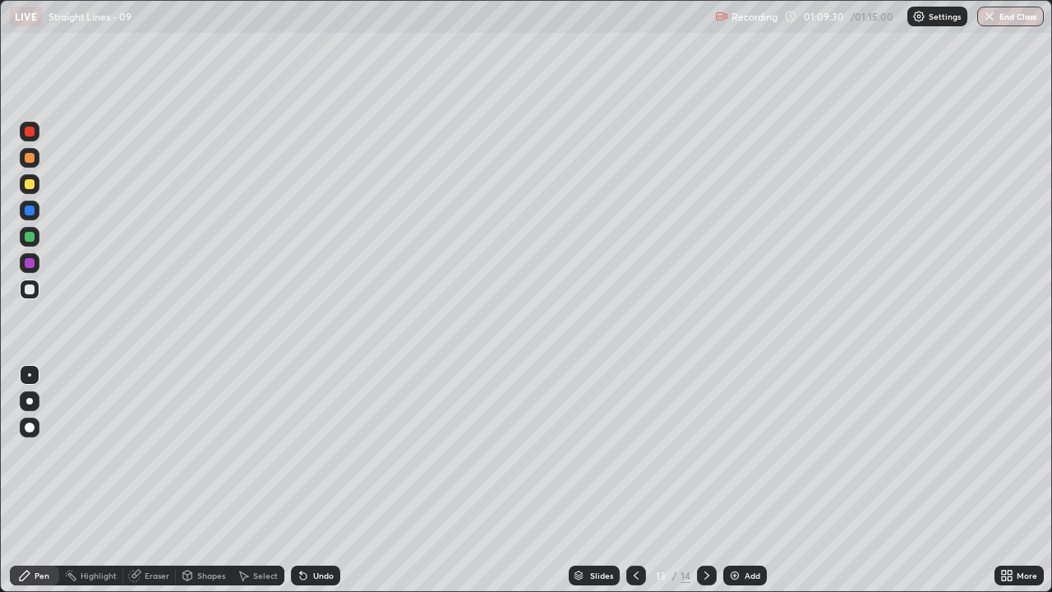
click at [631, 480] on icon at bounding box center [636, 575] width 13 height 13
click at [630, 480] on div at bounding box center [637, 575] width 20 height 33
click at [706, 480] on icon at bounding box center [707, 575] width 13 height 13
click at [705, 480] on icon at bounding box center [707, 575] width 13 height 13
click at [705, 480] on icon at bounding box center [707, 575] width 5 height 8
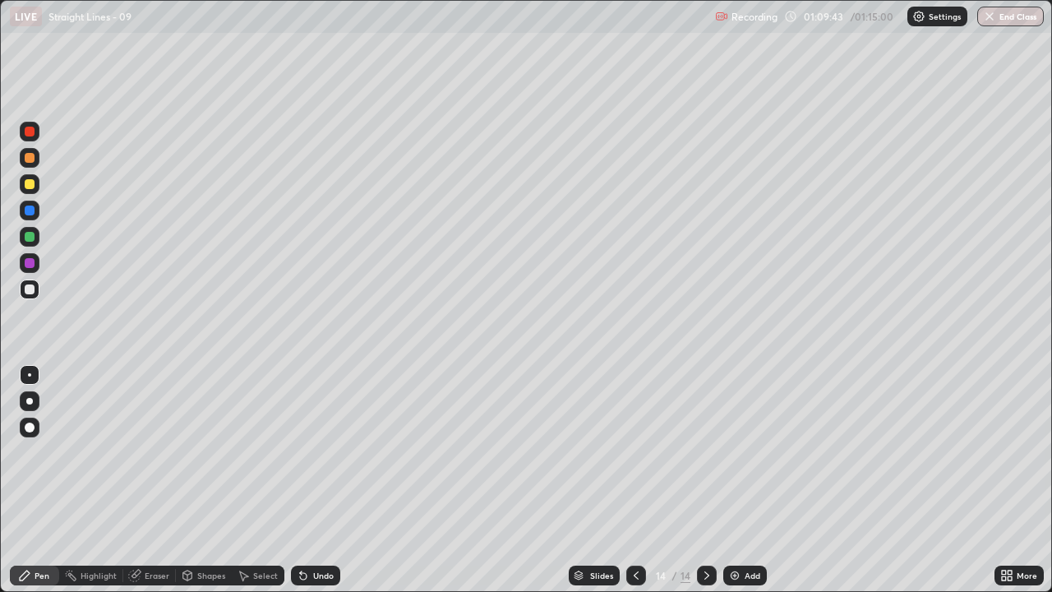
click at [748, 480] on div "Add" at bounding box center [746, 576] width 44 height 20
click at [635, 480] on icon at bounding box center [636, 575] width 5 height 8
click at [627, 480] on div at bounding box center [637, 576] width 20 height 20
click at [702, 480] on icon at bounding box center [707, 575] width 13 height 13
click at [705, 480] on icon at bounding box center [707, 575] width 13 height 13
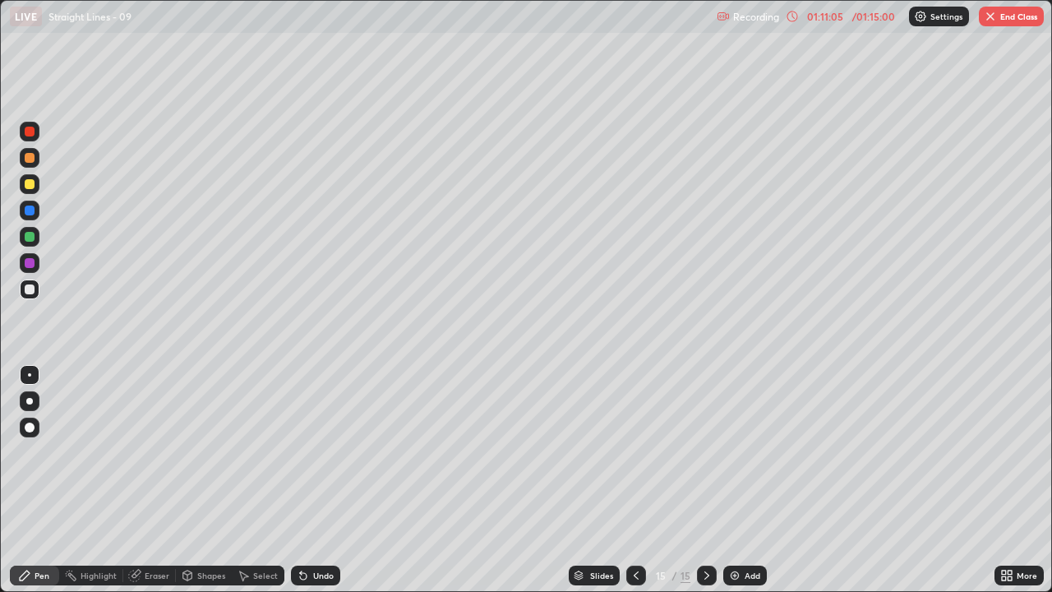
click at [319, 480] on div "Undo" at bounding box center [323, 575] width 21 height 8
click at [316, 480] on div "Undo" at bounding box center [323, 575] width 21 height 8
click at [313, 480] on div "Undo" at bounding box center [323, 575] width 21 height 8
click at [308, 480] on div "Undo" at bounding box center [315, 576] width 49 height 20
click at [303, 480] on icon at bounding box center [303, 575] width 13 height 13
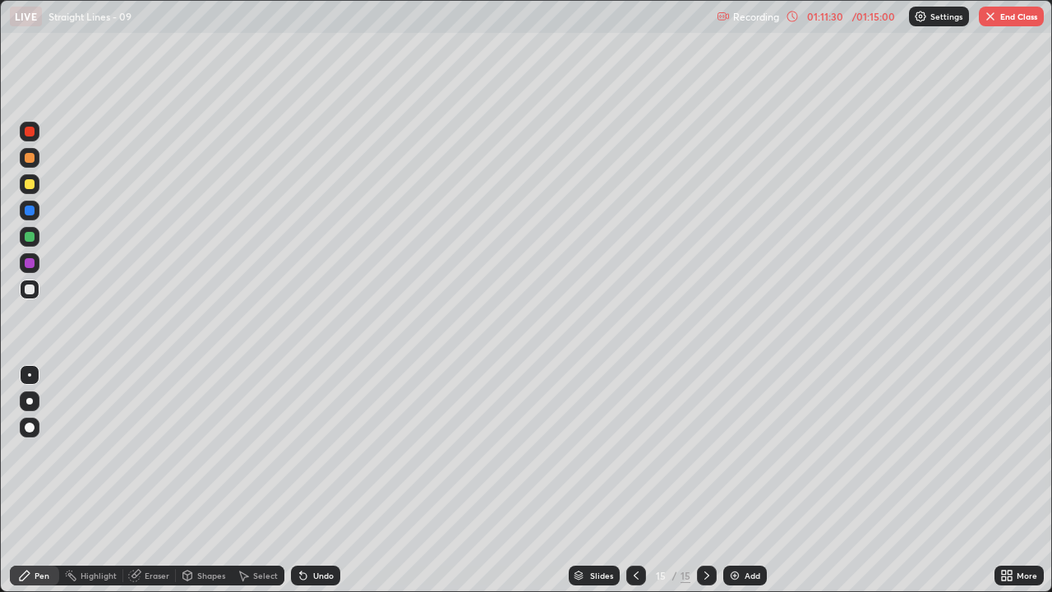
click at [304, 480] on icon at bounding box center [303, 576] width 7 height 7
click at [311, 480] on div "Undo" at bounding box center [315, 576] width 49 height 20
click at [313, 480] on div "Undo" at bounding box center [312, 575] width 56 height 33
click at [314, 480] on div "Undo" at bounding box center [312, 575] width 56 height 33
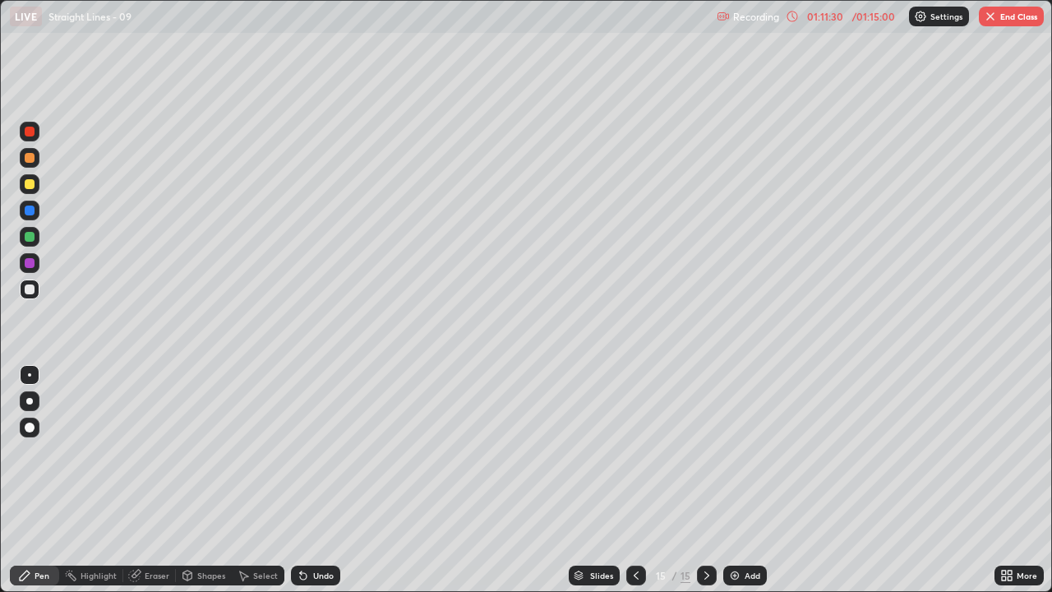
click at [317, 480] on div "Undo" at bounding box center [315, 576] width 49 height 20
click at [319, 480] on div "Undo" at bounding box center [315, 576] width 49 height 20
click at [321, 480] on div "Undo" at bounding box center [315, 576] width 49 height 20
click at [322, 480] on div "Undo" at bounding box center [323, 575] width 21 height 8
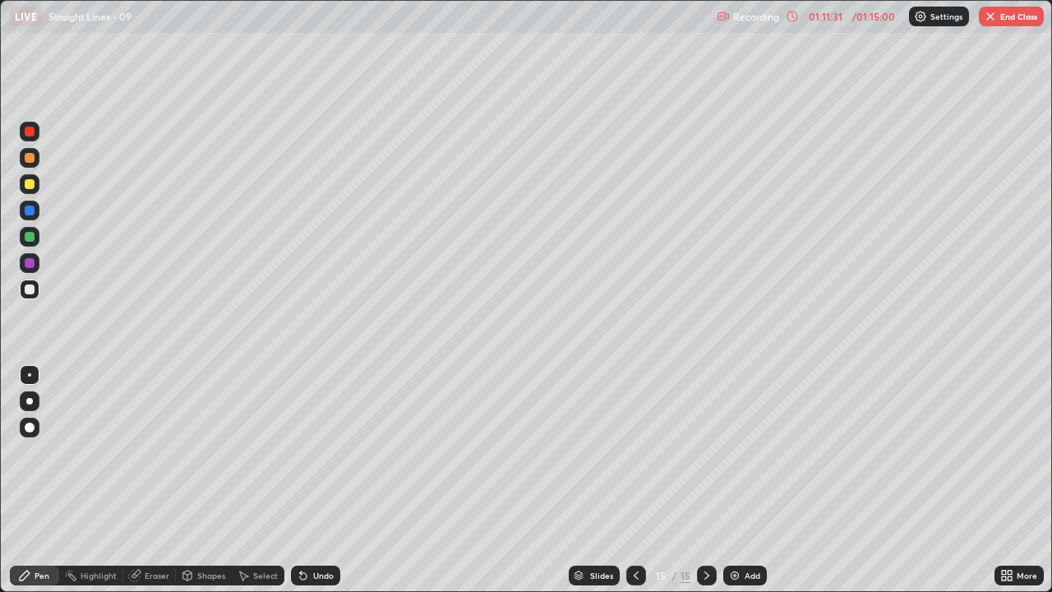
click at [321, 480] on div "Undo" at bounding box center [323, 575] width 21 height 8
click at [323, 480] on div "Undo" at bounding box center [323, 575] width 21 height 8
click at [324, 480] on div "Undo" at bounding box center [323, 575] width 21 height 8
click at [326, 480] on div "Undo" at bounding box center [323, 575] width 21 height 8
click at [330, 480] on div "Undo" at bounding box center [323, 575] width 21 height 8
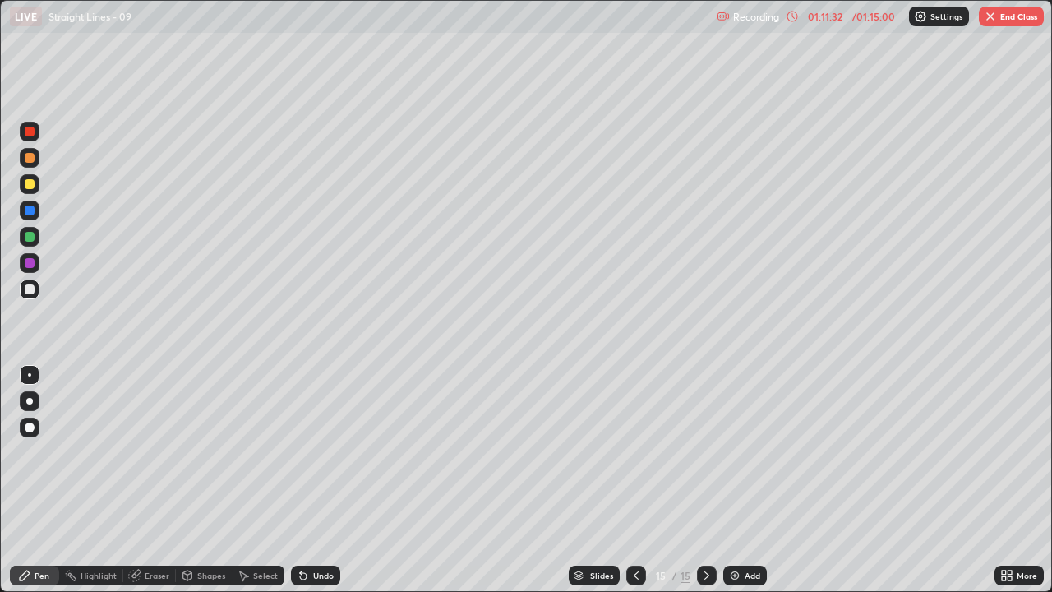
click at [331, 480] on div "Undo" at bounding box center [323, 575] width 21 height 8
click at [332, 480] on div "Undo" at bounding box center [315, 576] width 49 height 20
click at [333, 480] on div "Undo" at bounding box center [315, 576] width 49 height 20
click at [335, 480] on div "Undo" at bounding box center [315, 576] width 49 height 20
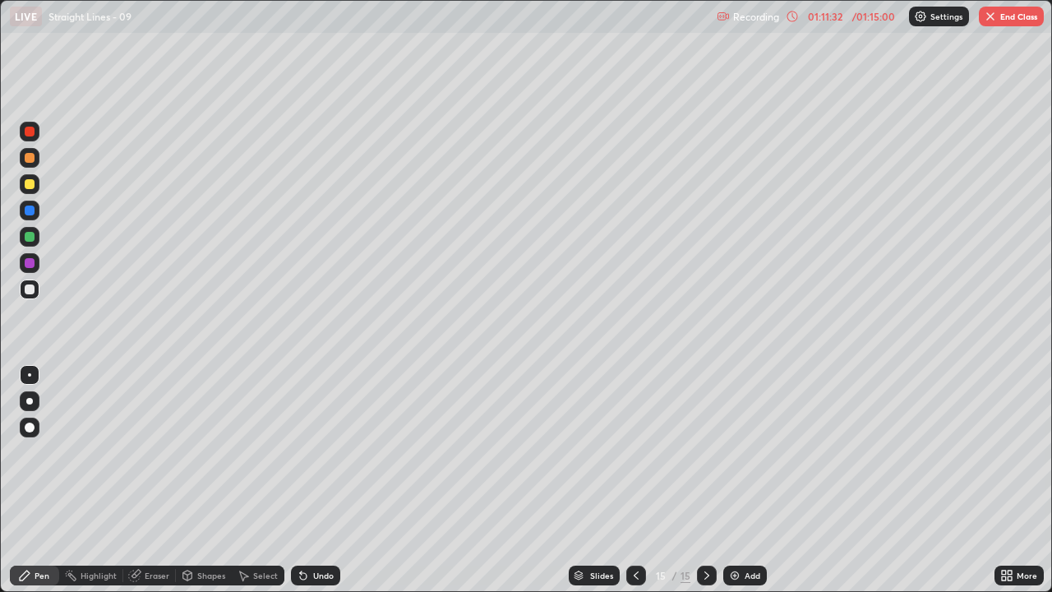
click at [333, 480] on div "Undo" at bounding box center [315, 576] width 49 height 20
click at [334, 480] on div "Undo" at bounding box center [315, 576] width 49 height 20
click at [331, 480] on div "Undo" at bounding box center [323, 575] width 21 height 8
click at [328, 480] on div "Undo" at bounding box center [323, 575] width 21 height 8
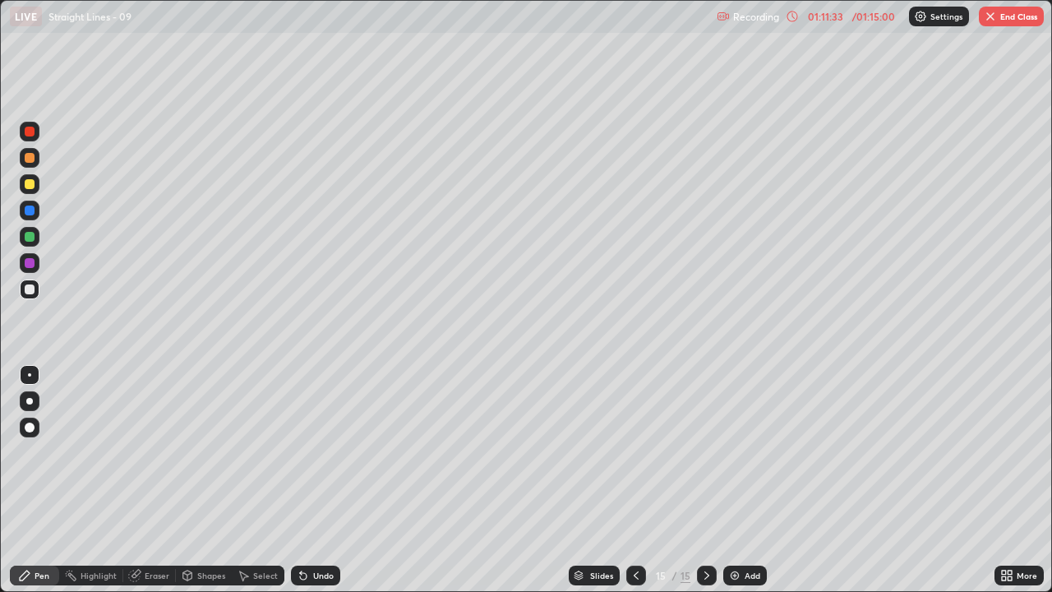
click at [329, 480] on div "Undo" at bounding box center [323, 575] width 21 height 8
click at [331, 480] on div "Undo" at bounding box center [323, 575] width 21 height 8
click at [1010, 17] on button "End Class" at bounding box center [1011, 17] width 65 height 20
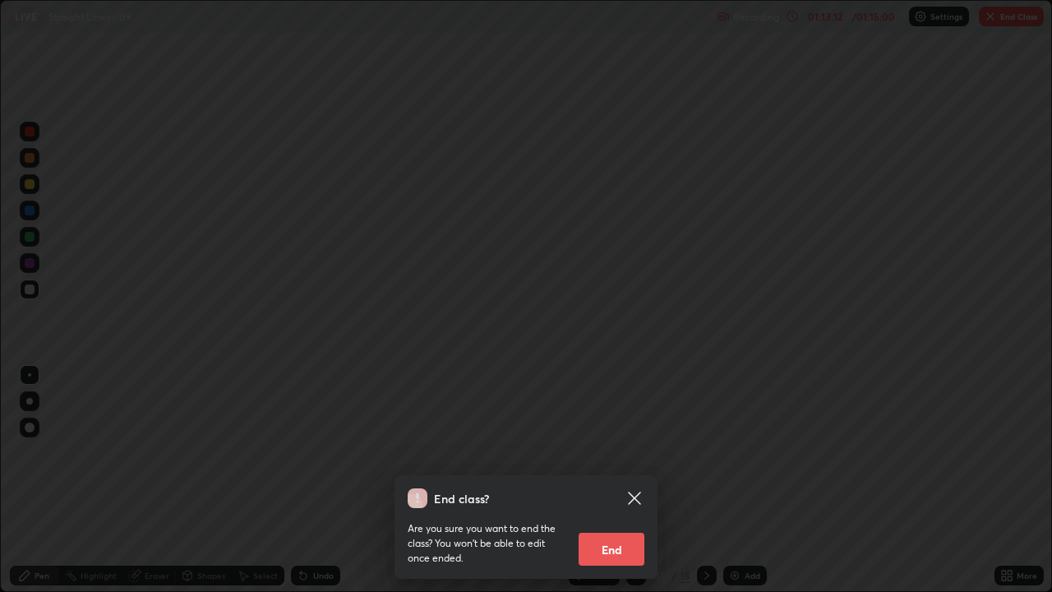
click at [615, 480] on button "End" at bounding box center [612, 549] width 66 height 33
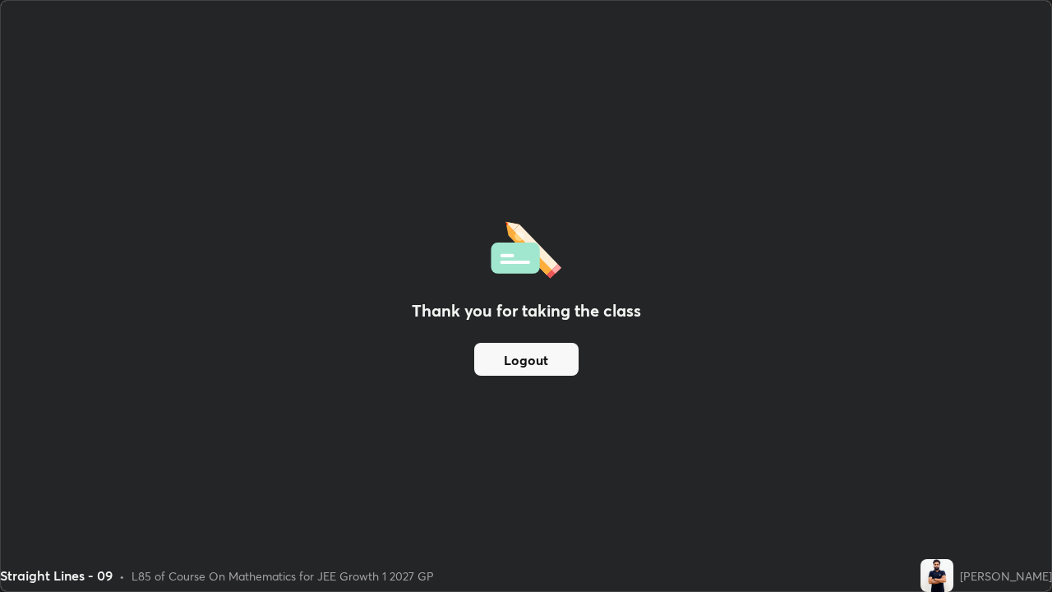
click at [589, 480] on div "Slides 15 / 15 Add" at bounding box center [667, 575] width 654 height 33
click at [520, 363] on button "Logout" at bounding box center [526, 359] width 104 height 33
click at [525, 365] on button "Logout" at bounding box center [526, 359] width 104 height 33
